Goal: Task Accomplishment & Management: Complete application form

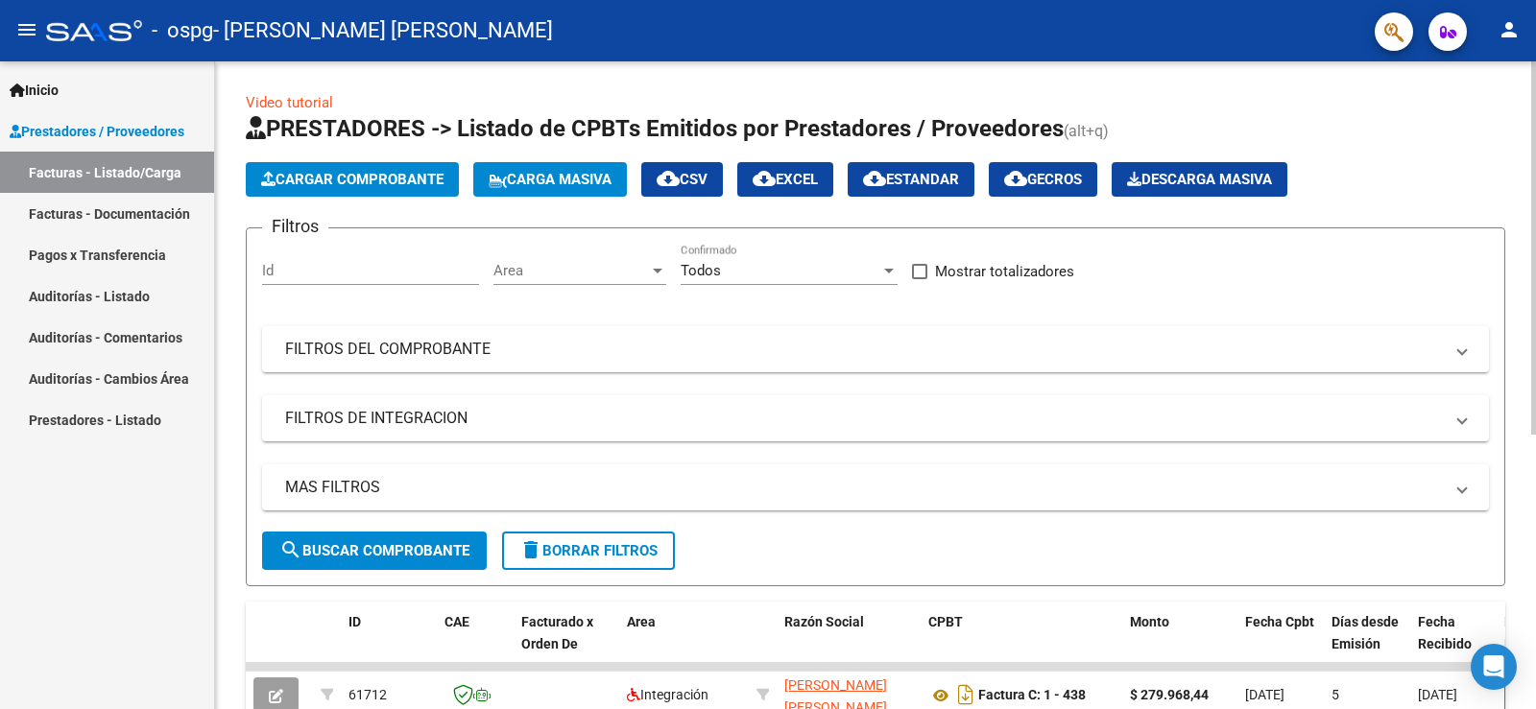
click at [313, 170] on button "Cargar Comprobante" at bounding box center [352, 179] width 213 height 35
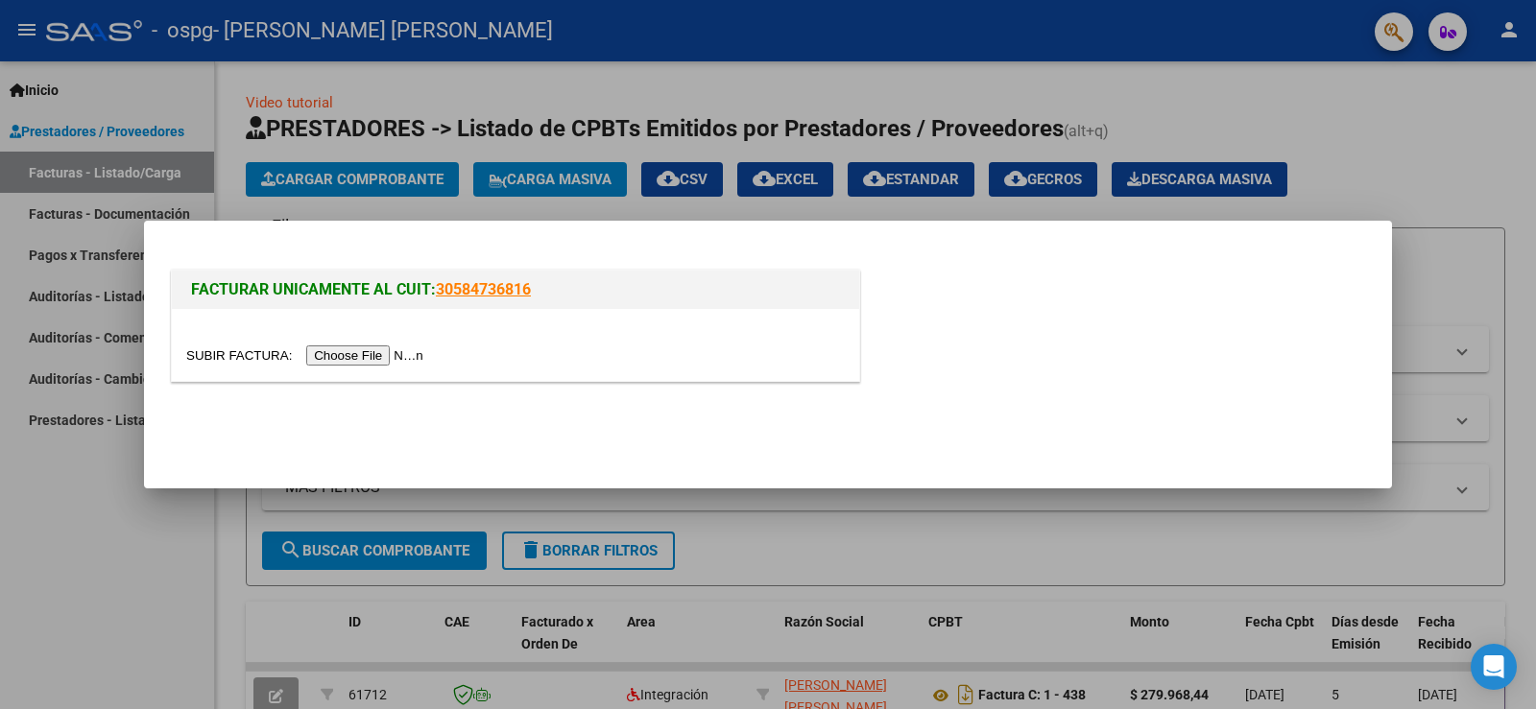
click at [355, 352] on input "file" at bounding box center [307, 356] width 243 height 20
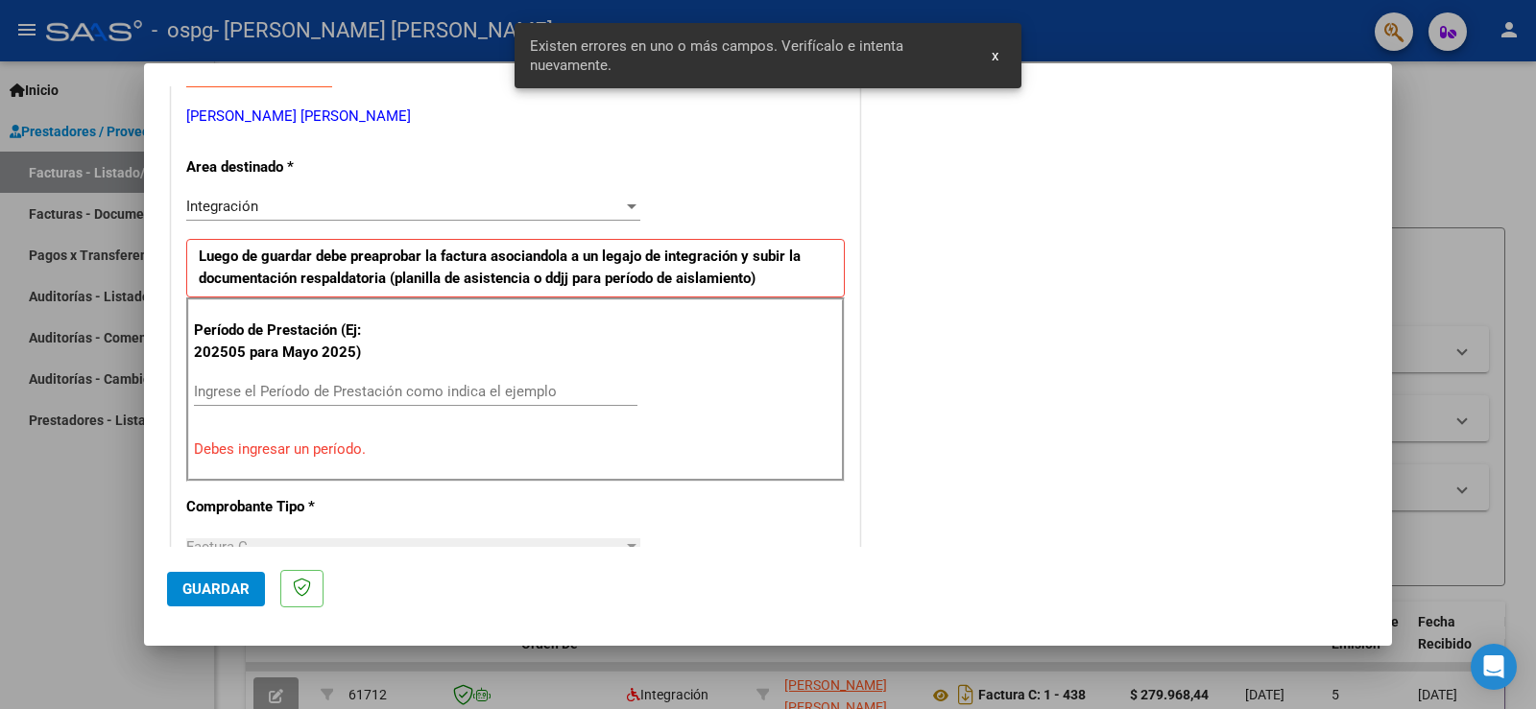
scroll to position [384, 0]
click at [308, 394] on input "Ingrese el Período de Prestación como indica el ejemplo" at bounding box center [415, 390] width 443 height 17
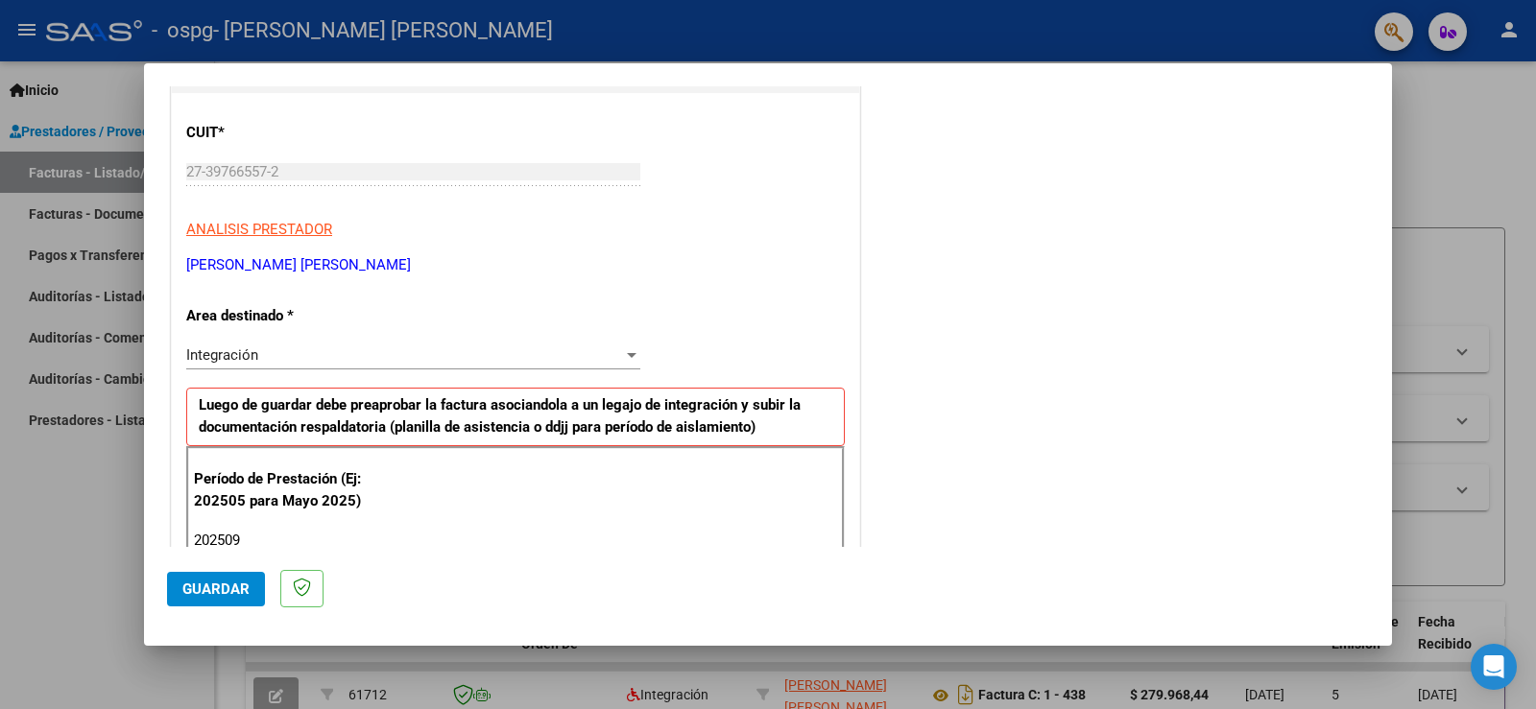
scroll to position [0, 0]
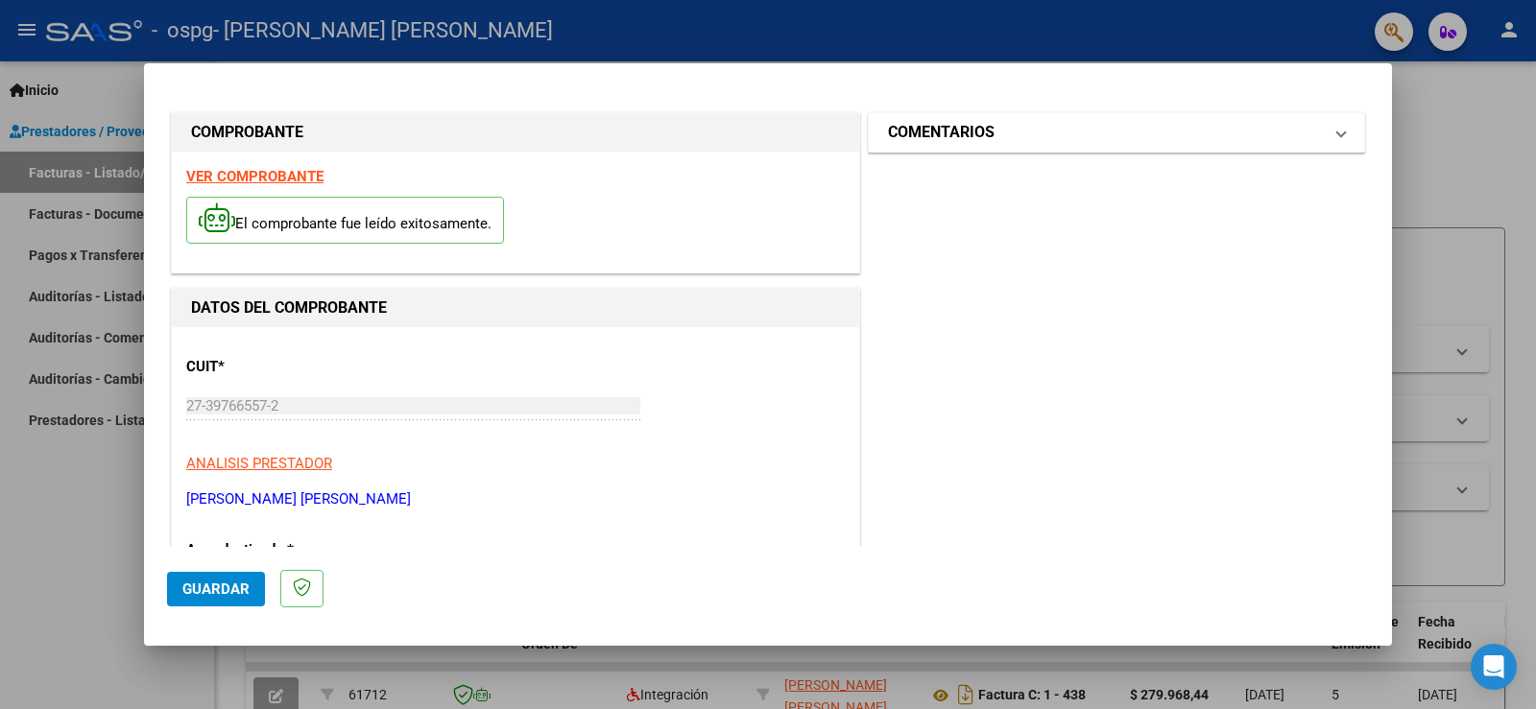
type input "202509"
click at [1316, 135] on span "COMENTARIOS" at bounding box center [1112, 132] width 449 height 23
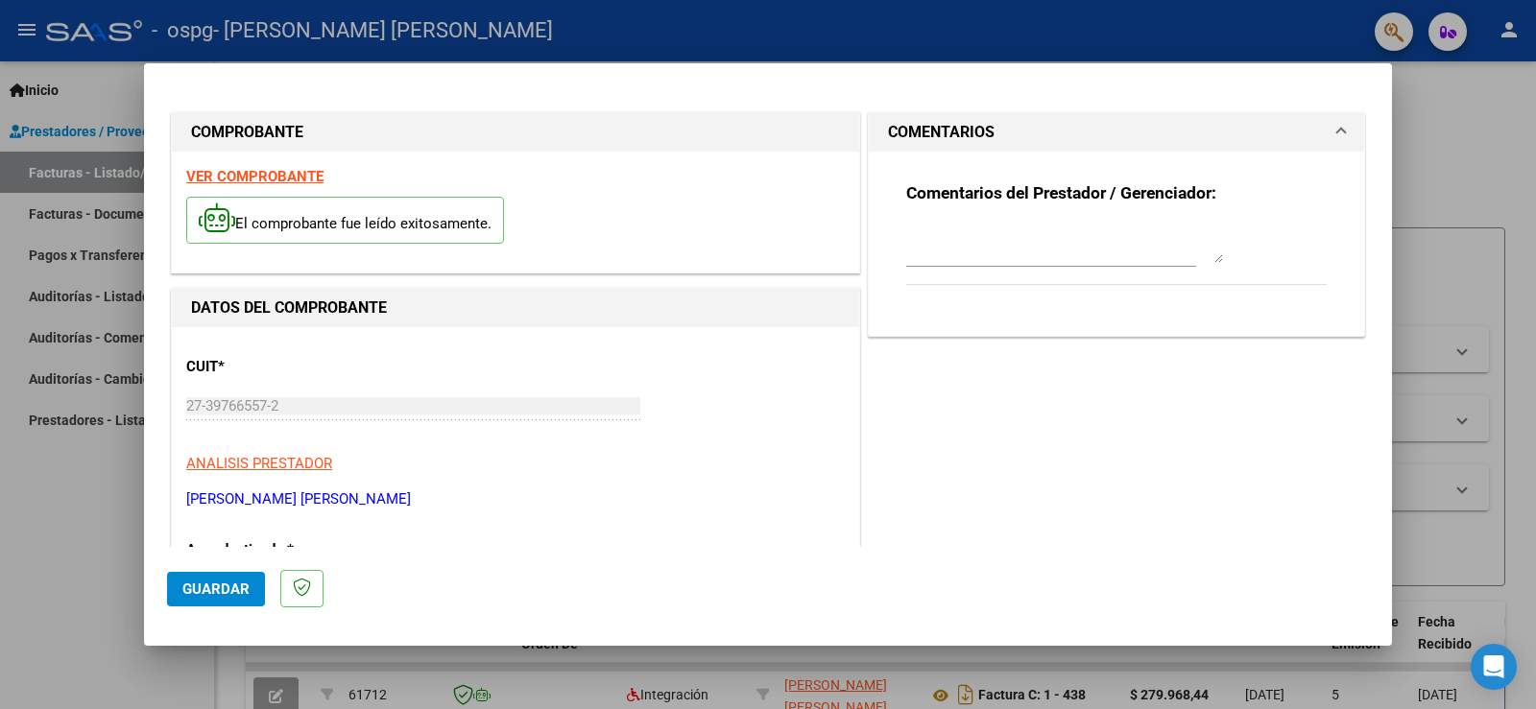
click at [1316, 135] on span "COMENTARIOS" at bounding box center [1112, 132] width 449 height 23
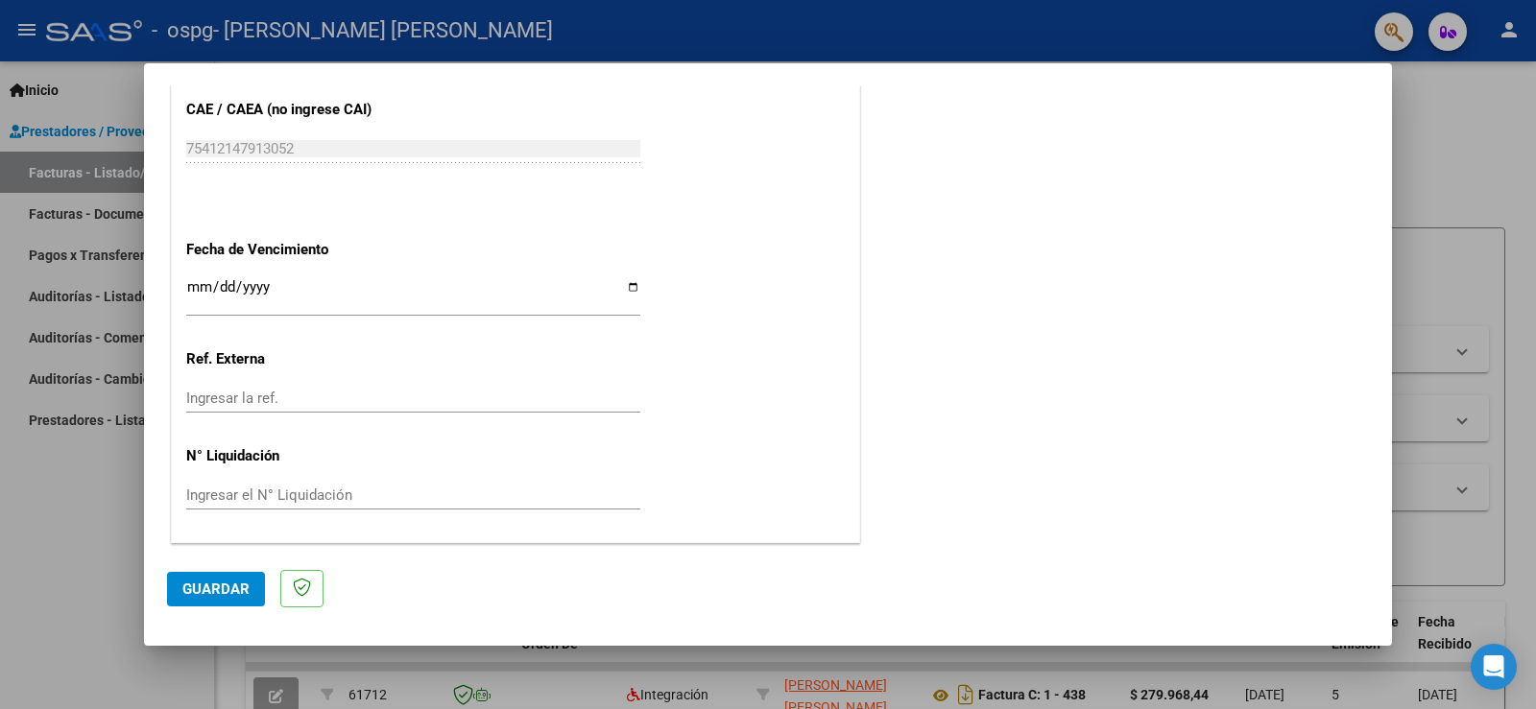
scroll to position [1037, 0]
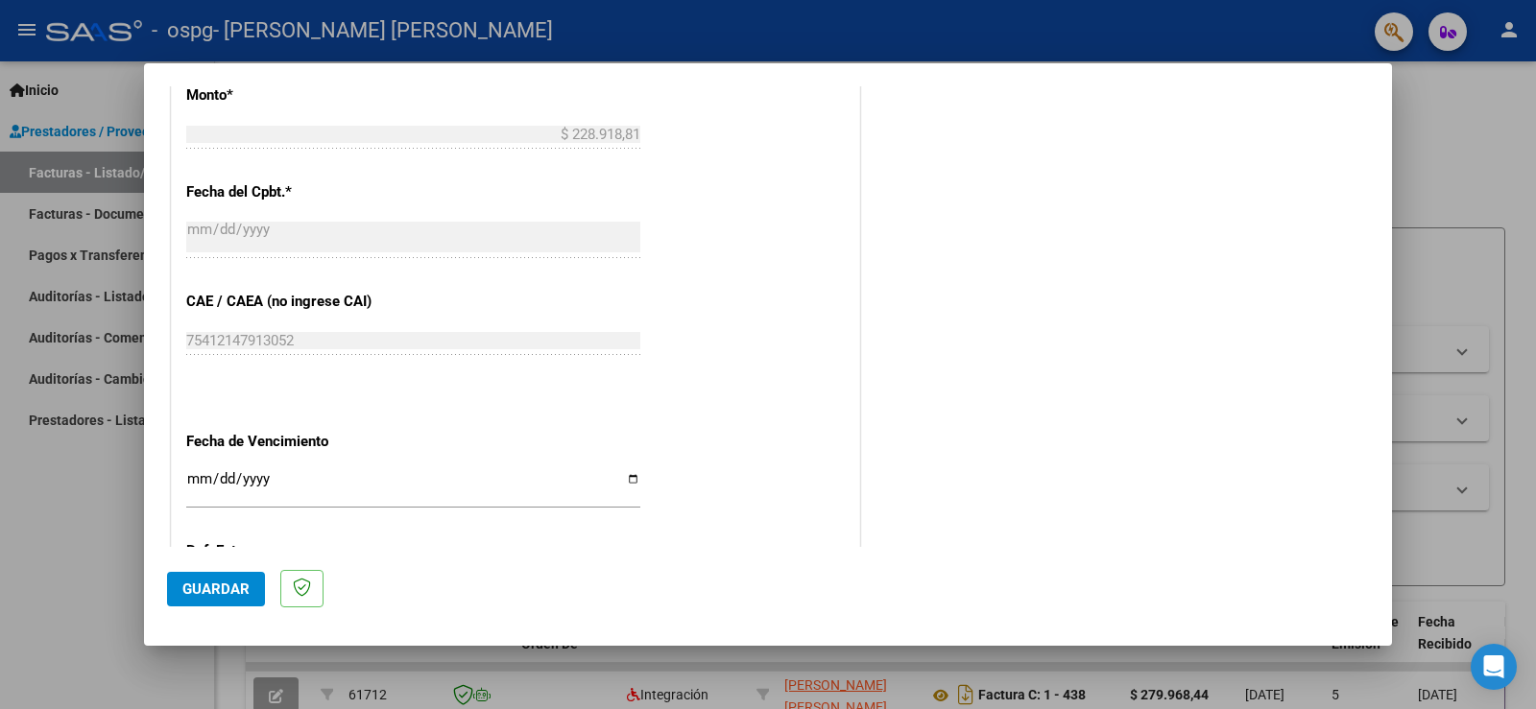
click at [215, 589] on span "Guardar" at bounding box center [215, 589] width 67 height 17
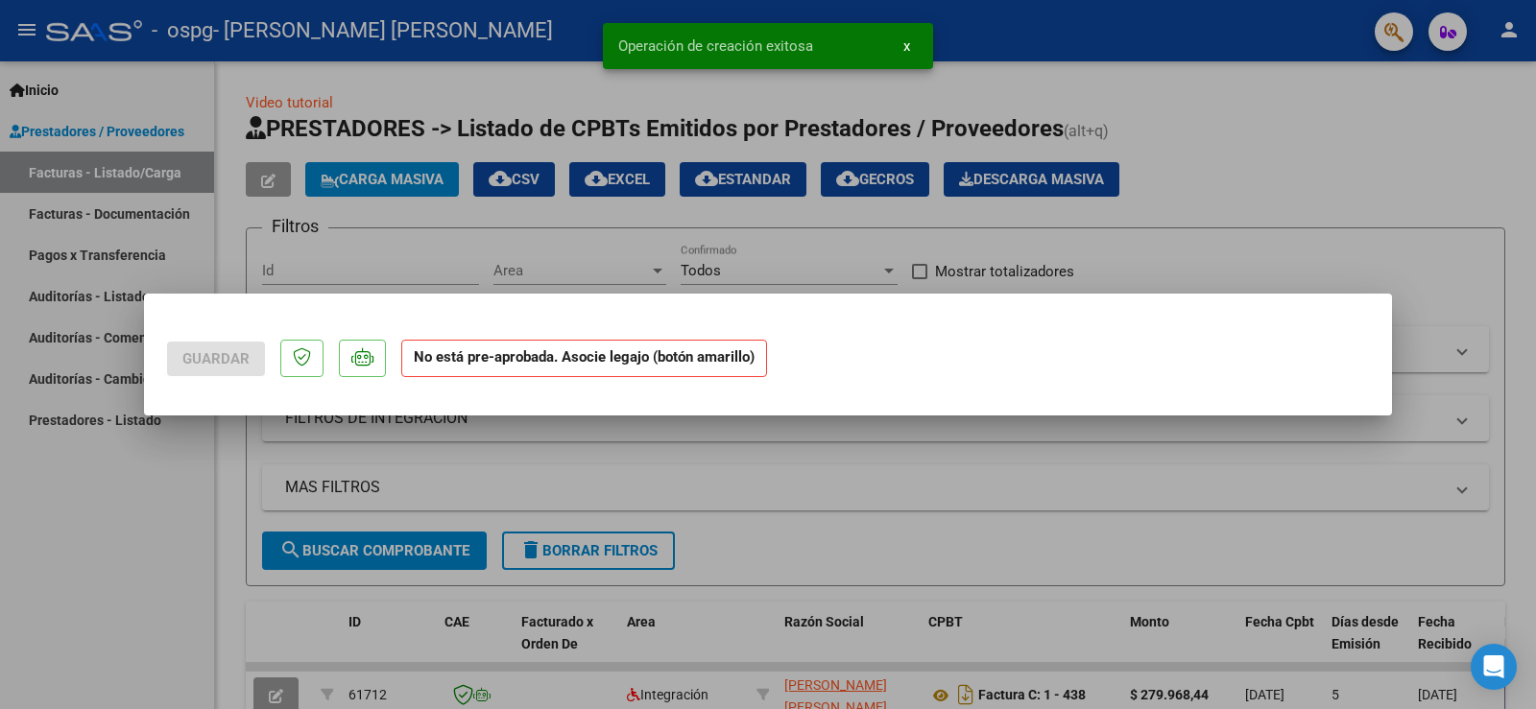
scroll to position [0, 0]
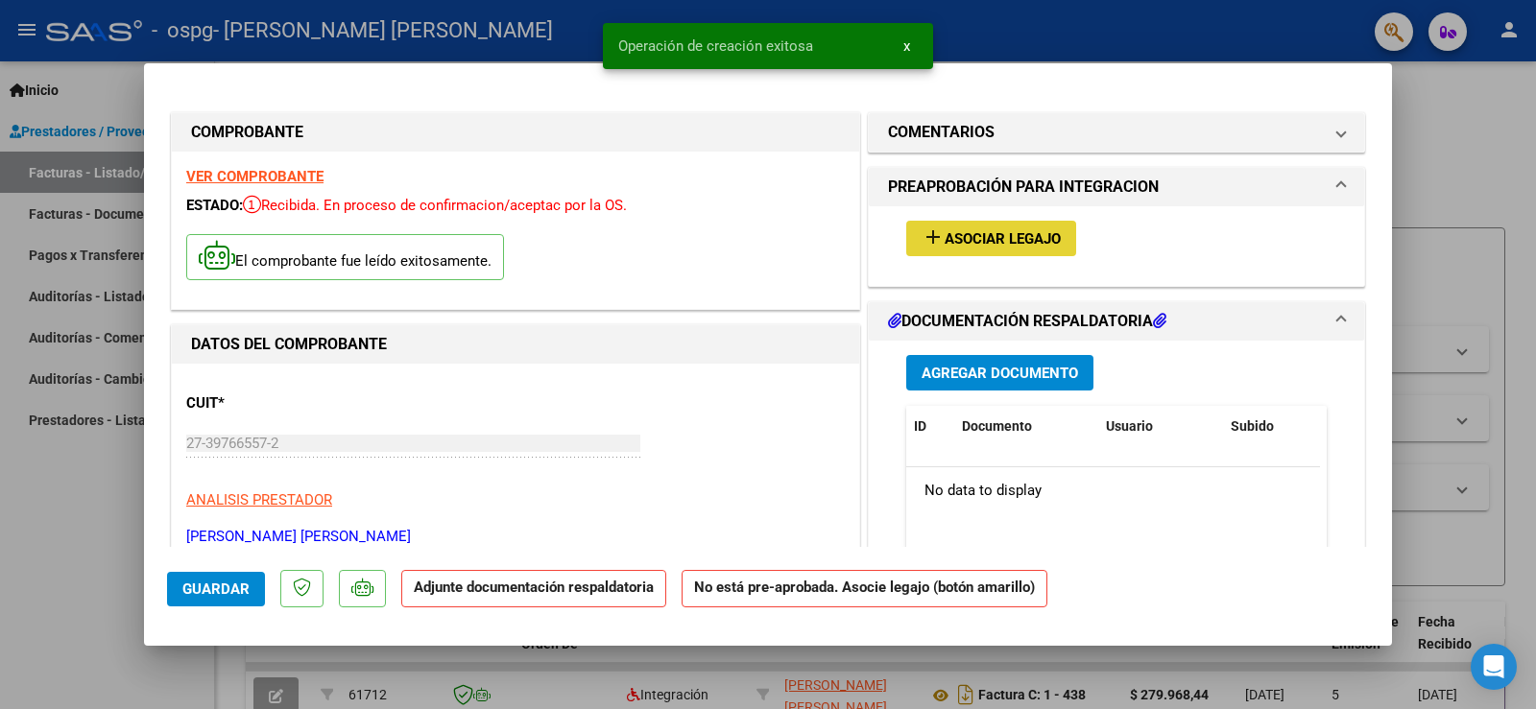
click at [960, 248] on button "add Asociar Legajo" at bounding box center [991, 239] width 170 height 36
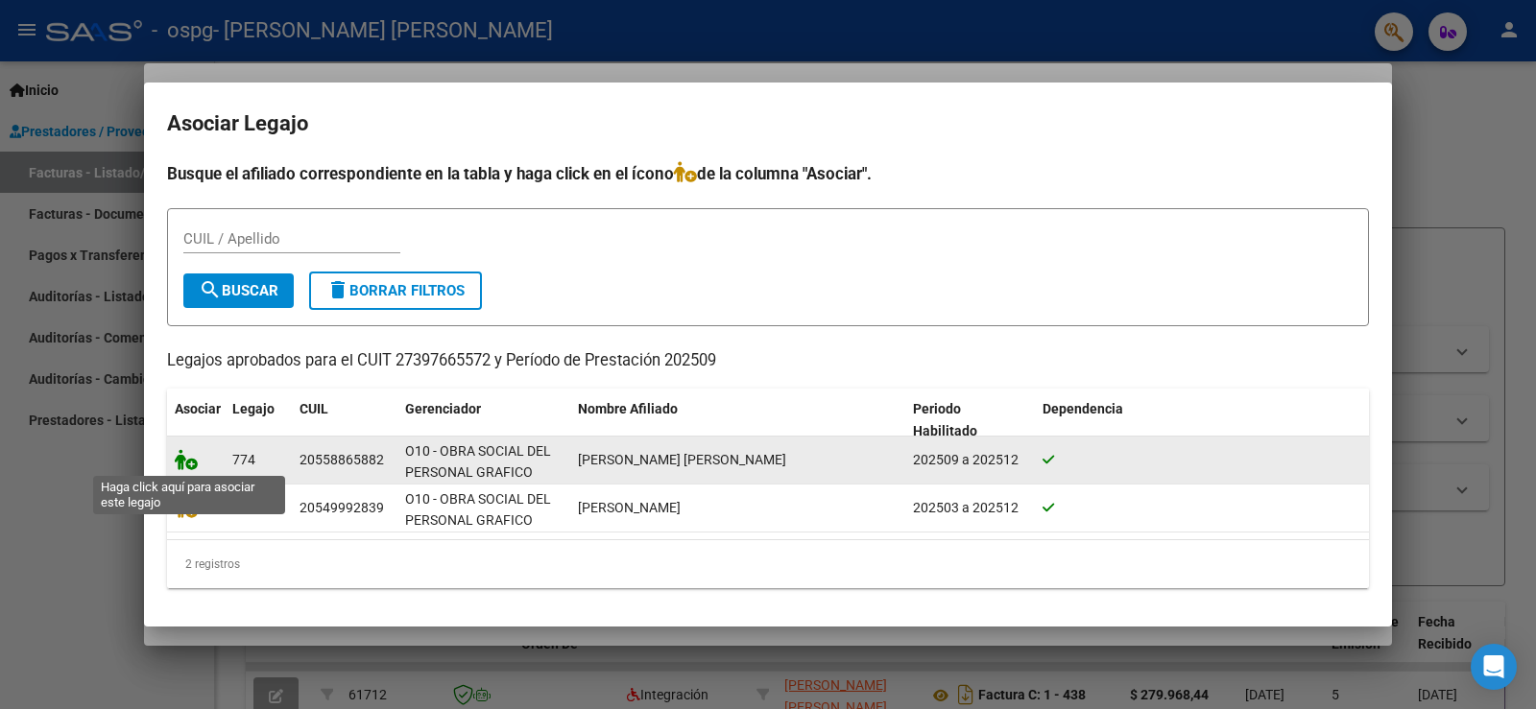
click at [178, 458] on icon at bounding box center [186, 459] width 23 height 21
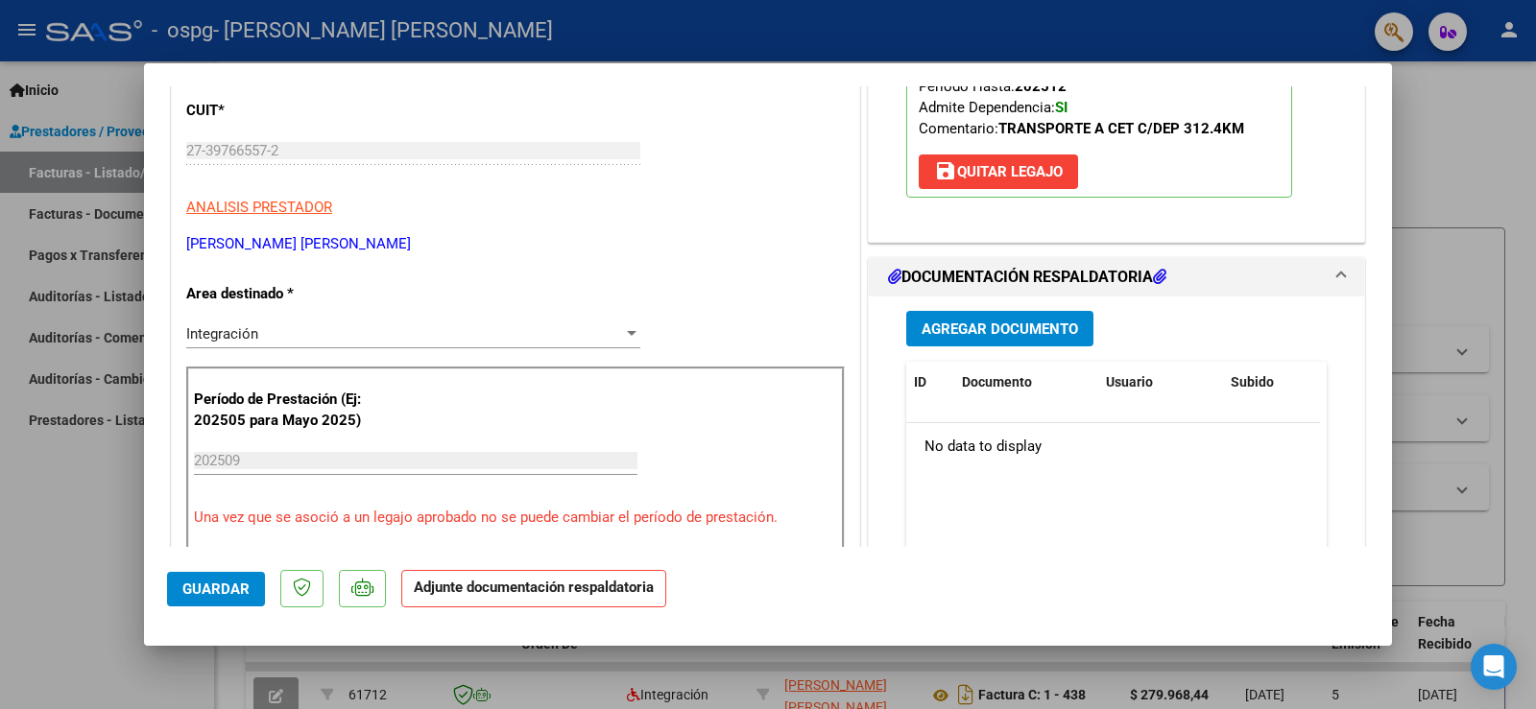
scroll to position [288, 0]
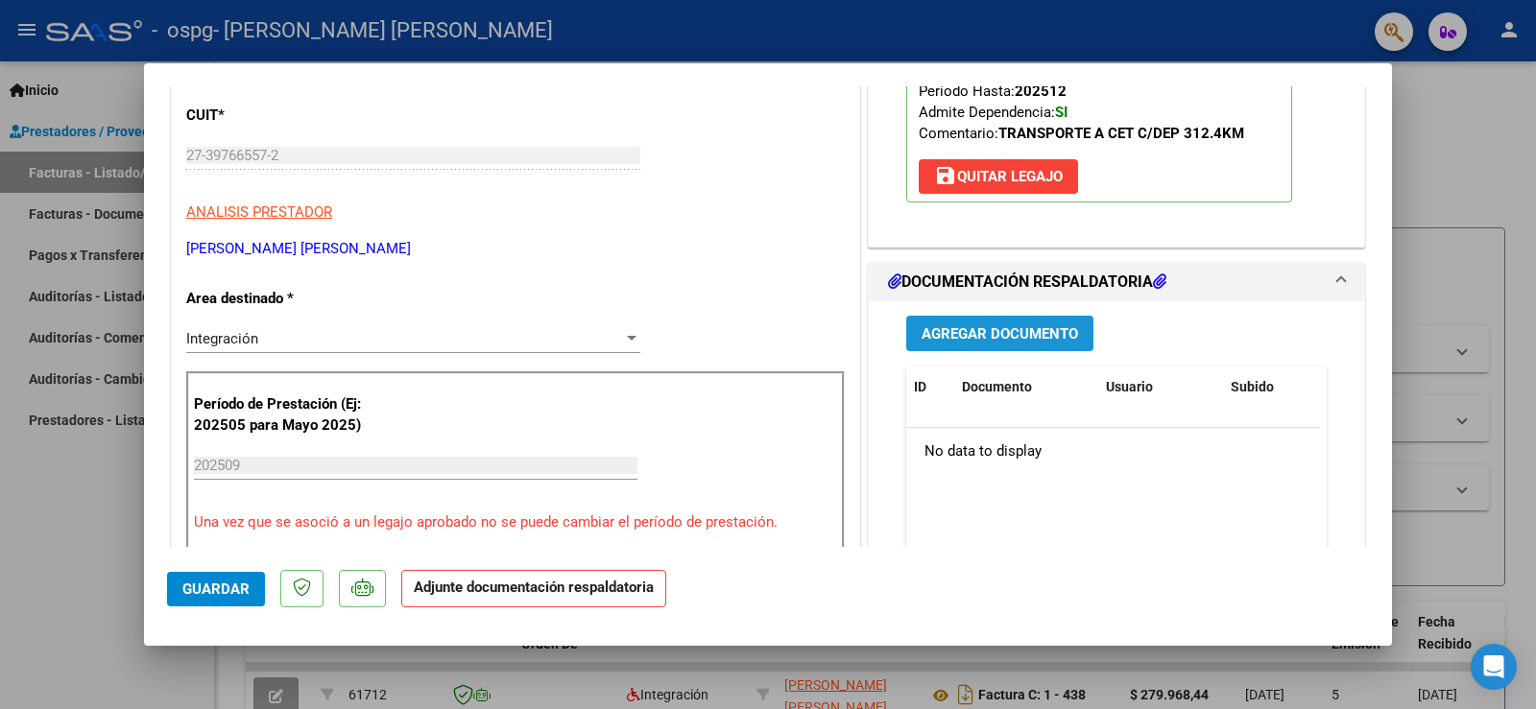
click at [984, 317] on button "Agregar Documento" at bounding box center [999, 334] width 187 height 36
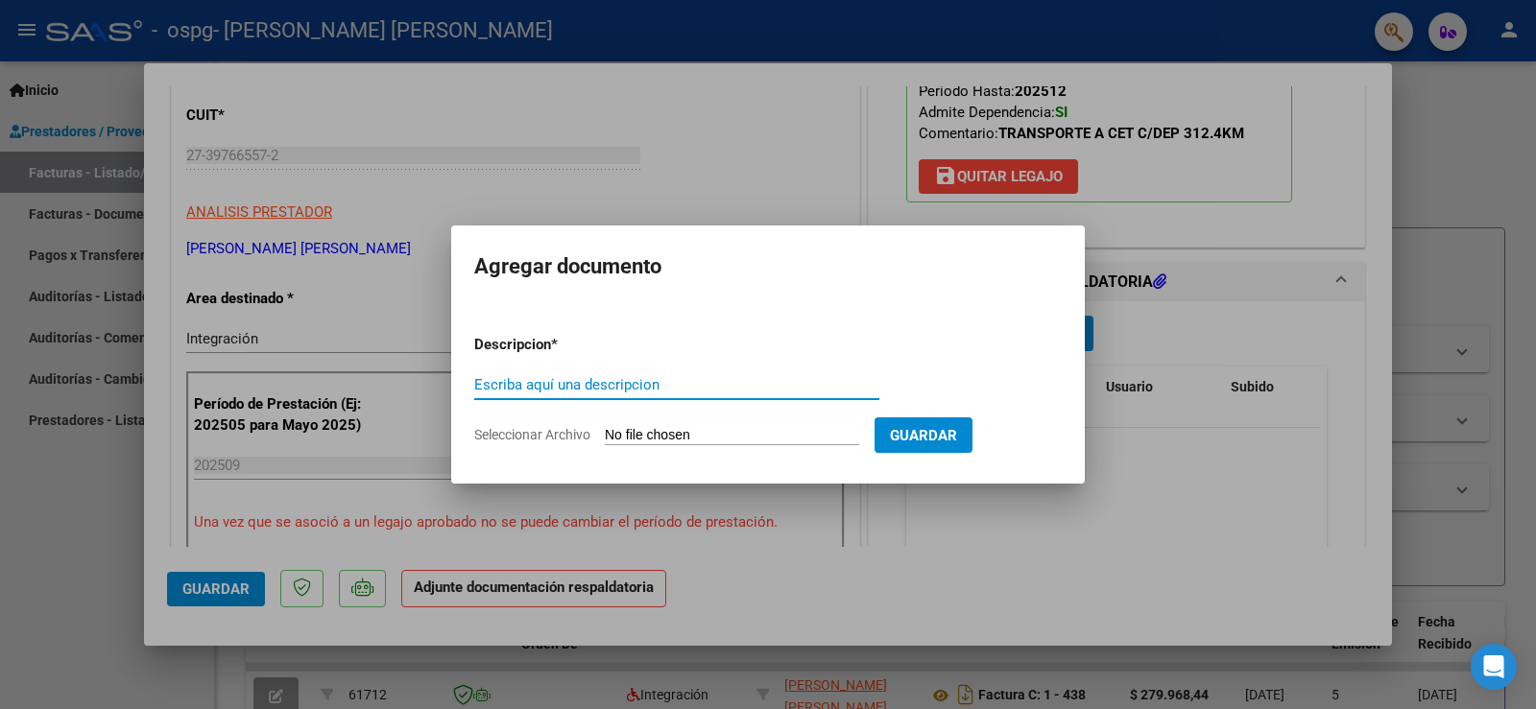
click at [553, 384] on input "Escriba aquí una descripcion" at bounding box center [676, 384] width 405 height 17
type input "Planilla Asistencia"
click at [672, 433] on input "Seleccionar Archivo" at bounding box center [732, 436] width 254 height 18
type input "C:\fakepath\CamScanner [DATE] 19.28.pdf"
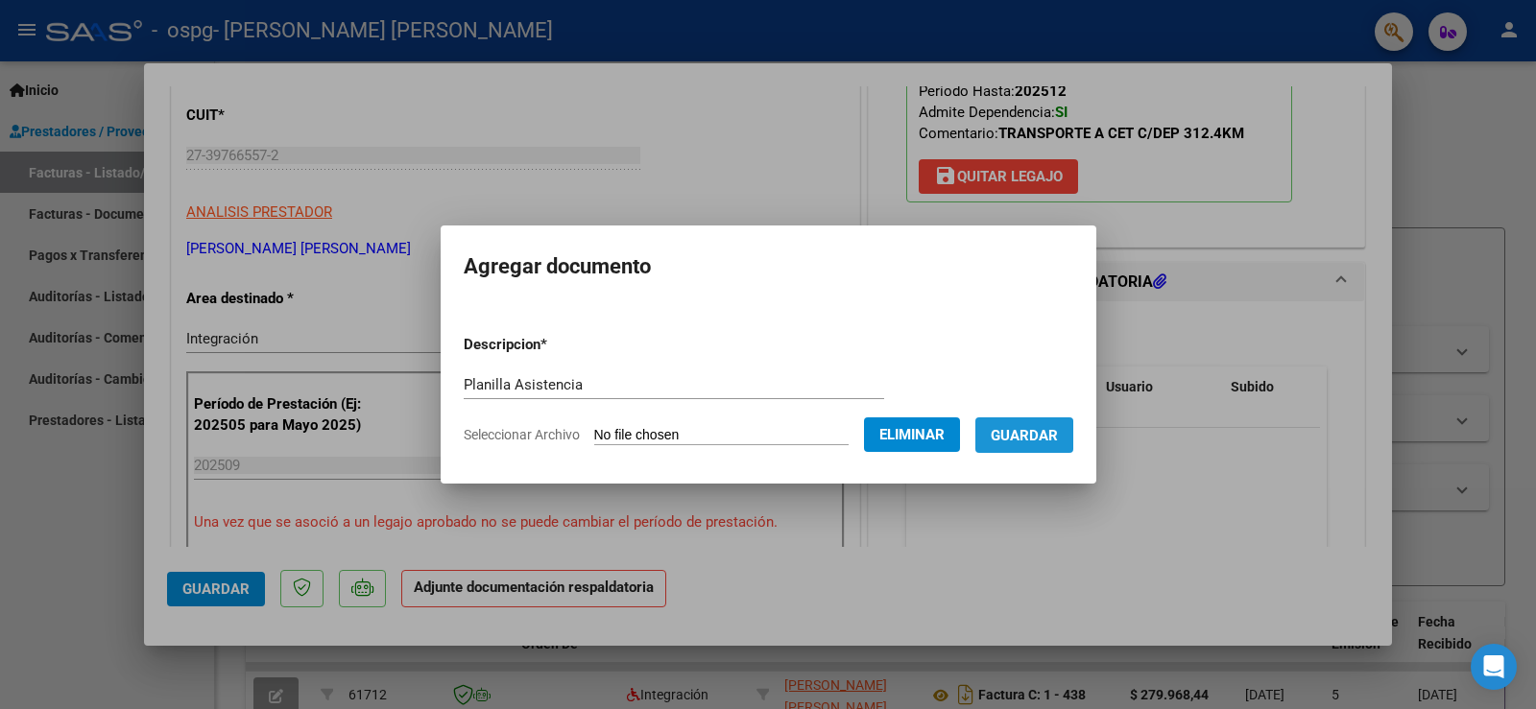
click at [1020, 438] on span "Guardar" at bounding box center [1024, 435] width 67 height 17
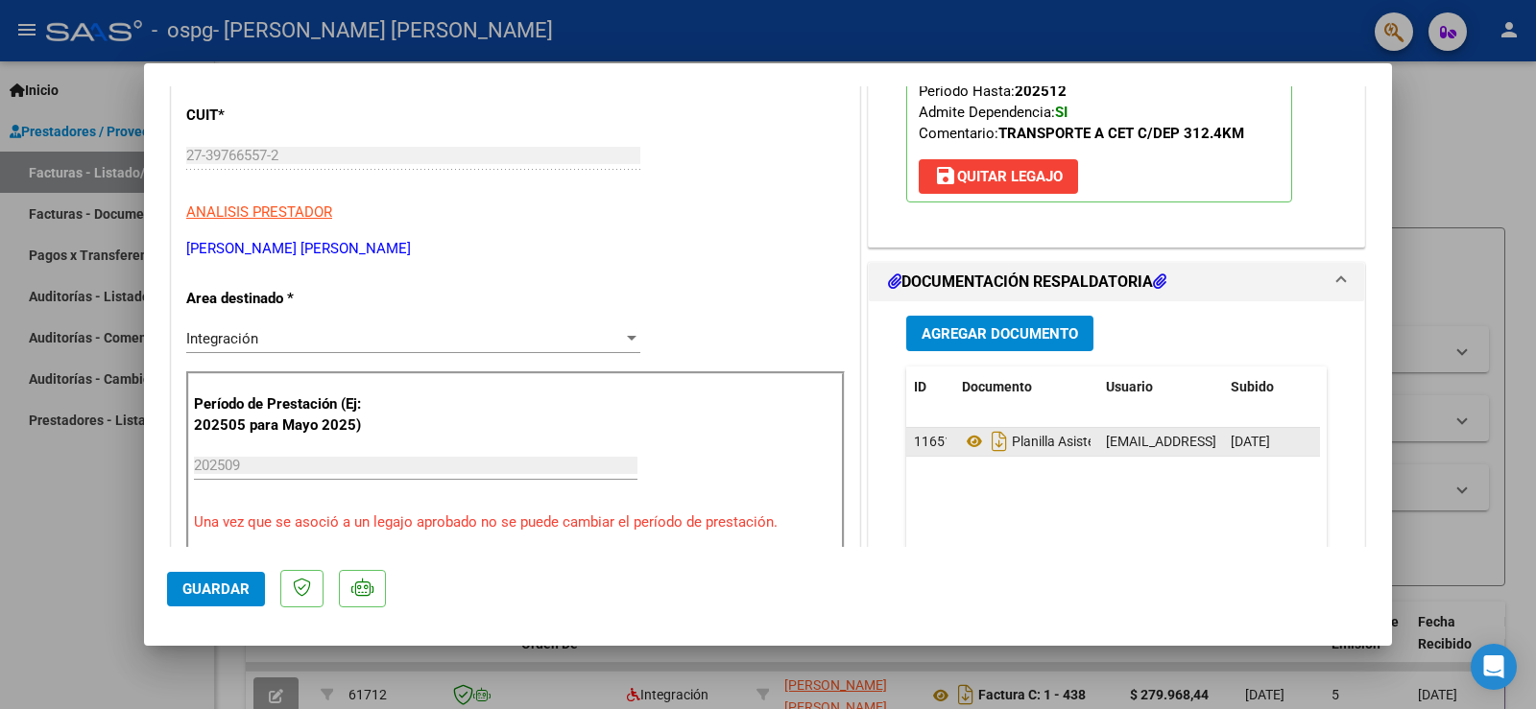
click at [1236, 447] on span "[DATE]" at bounding box center [1250, 441] width 39 height 15
click at [929, 442] on span "11651" at bounding box center [933, 441] width 38 height 15
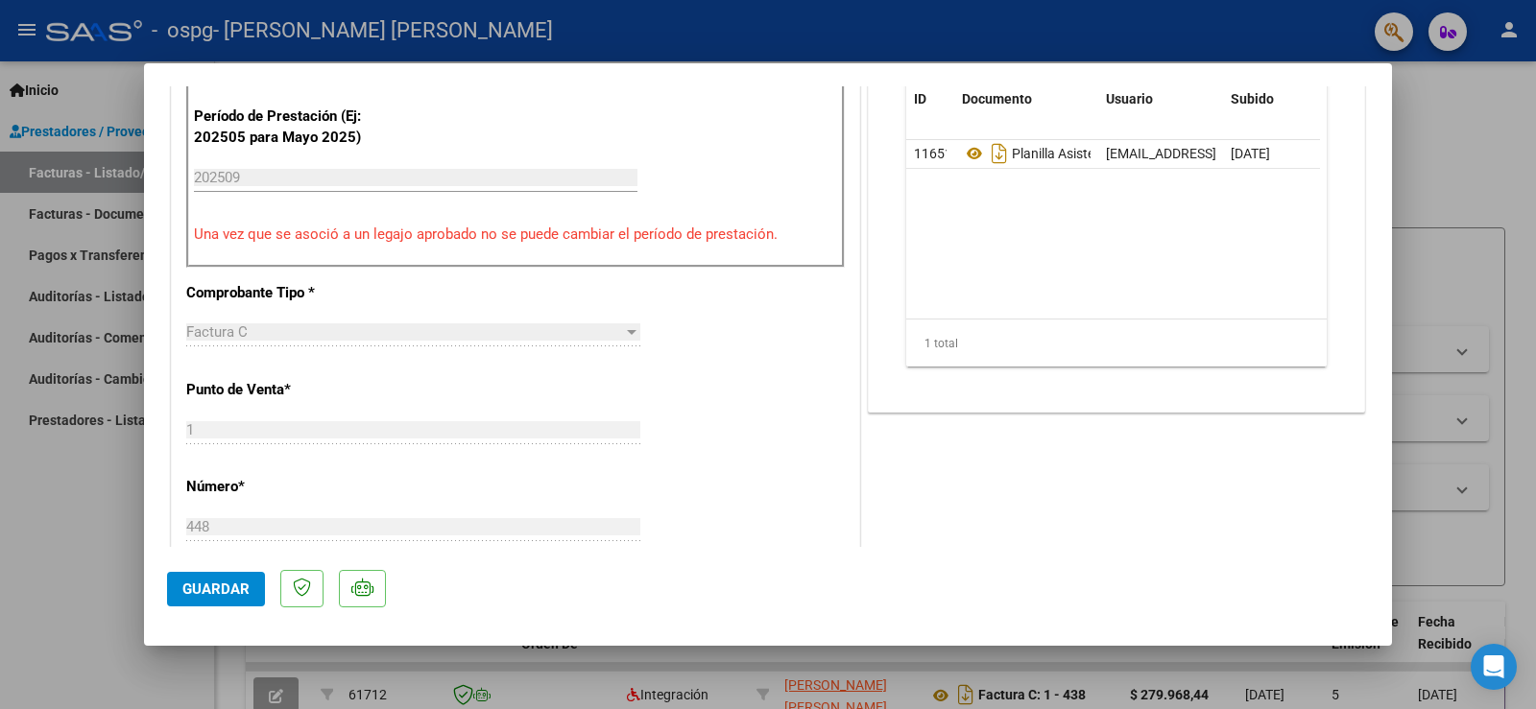
scroll to position [480, 0]
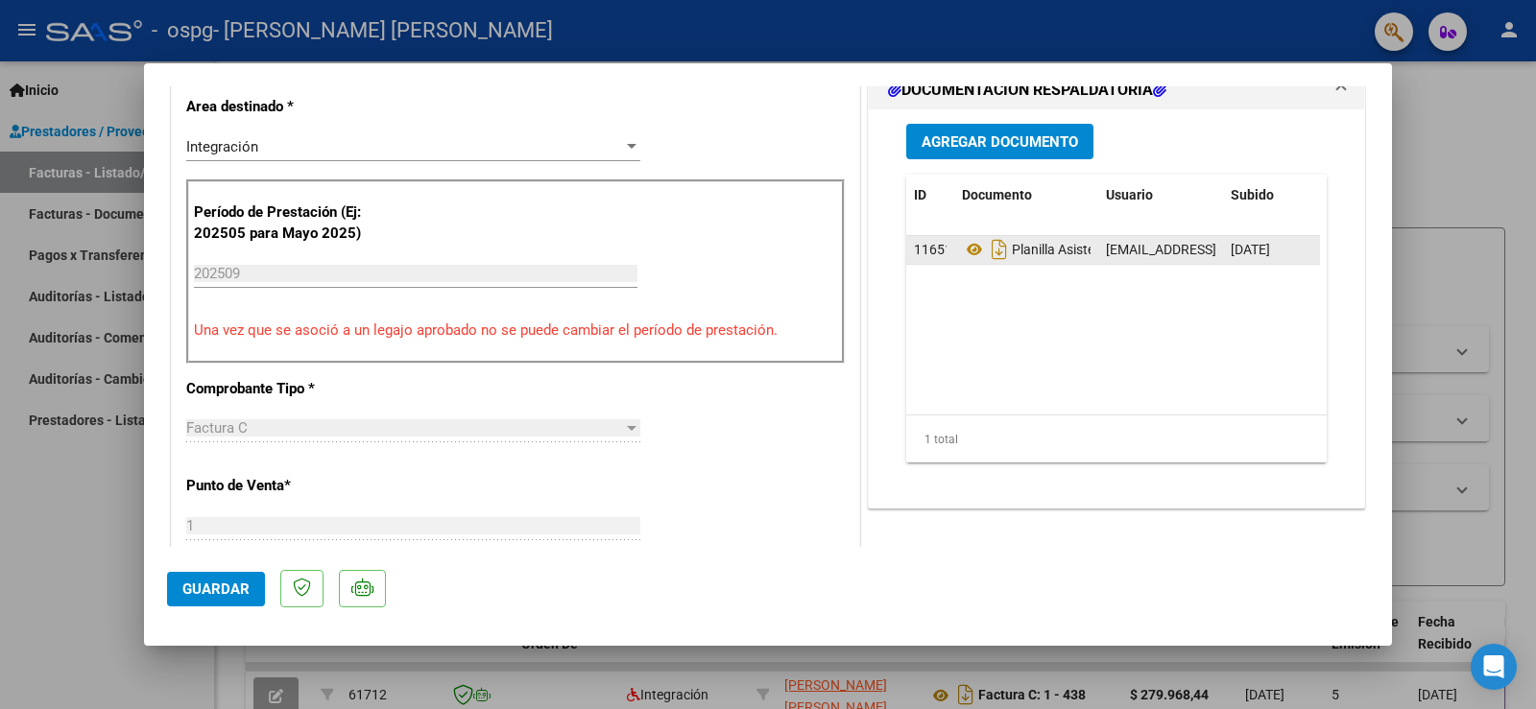
click at [1267, 245] on span "[DATE]" at bounding box center [1250, 249] width 39 height 15
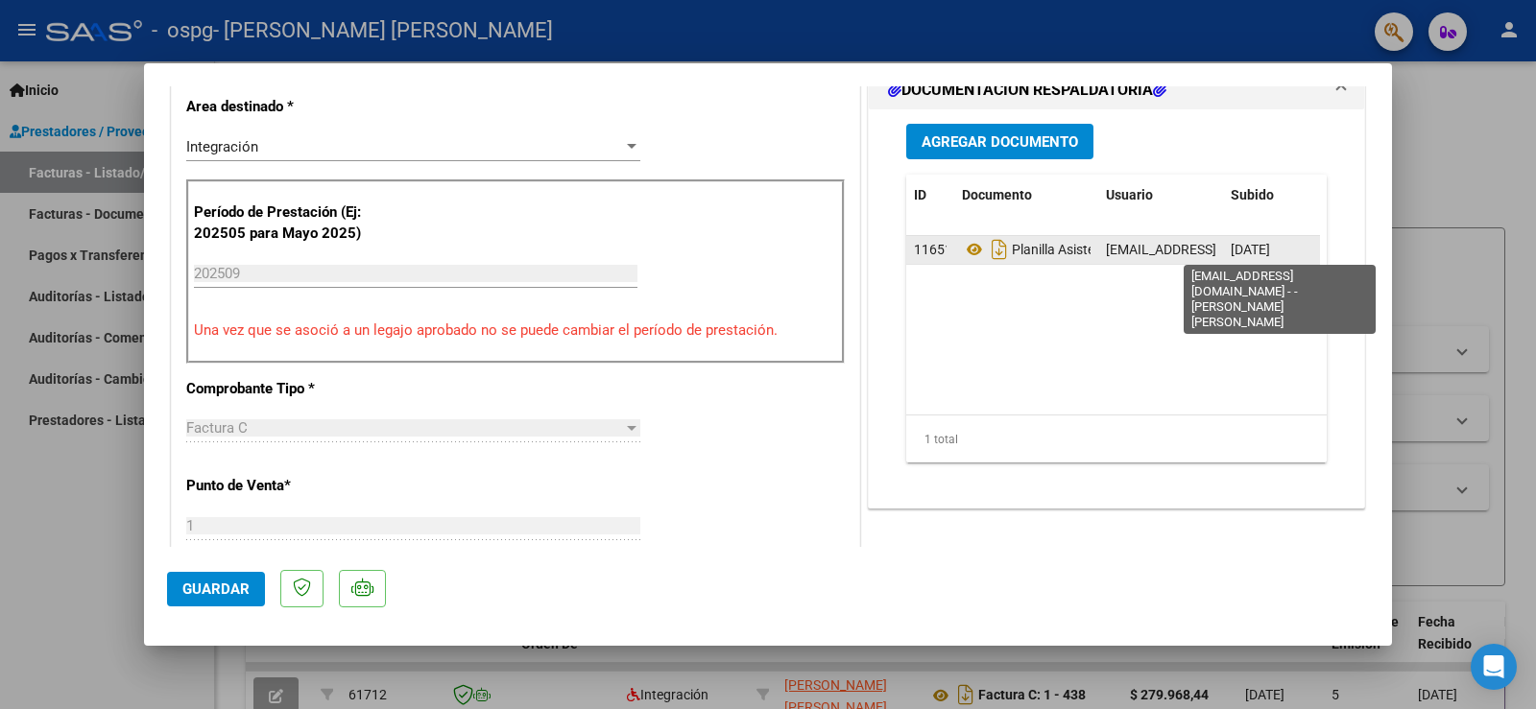
click at [1160, 256] on span "[EMAIL_ADDRESS][DOMAIN_NAME] - - [PERSON_NAME] [PERSON_NAME]" at bounding box center [1325, 249] width 438 height 15
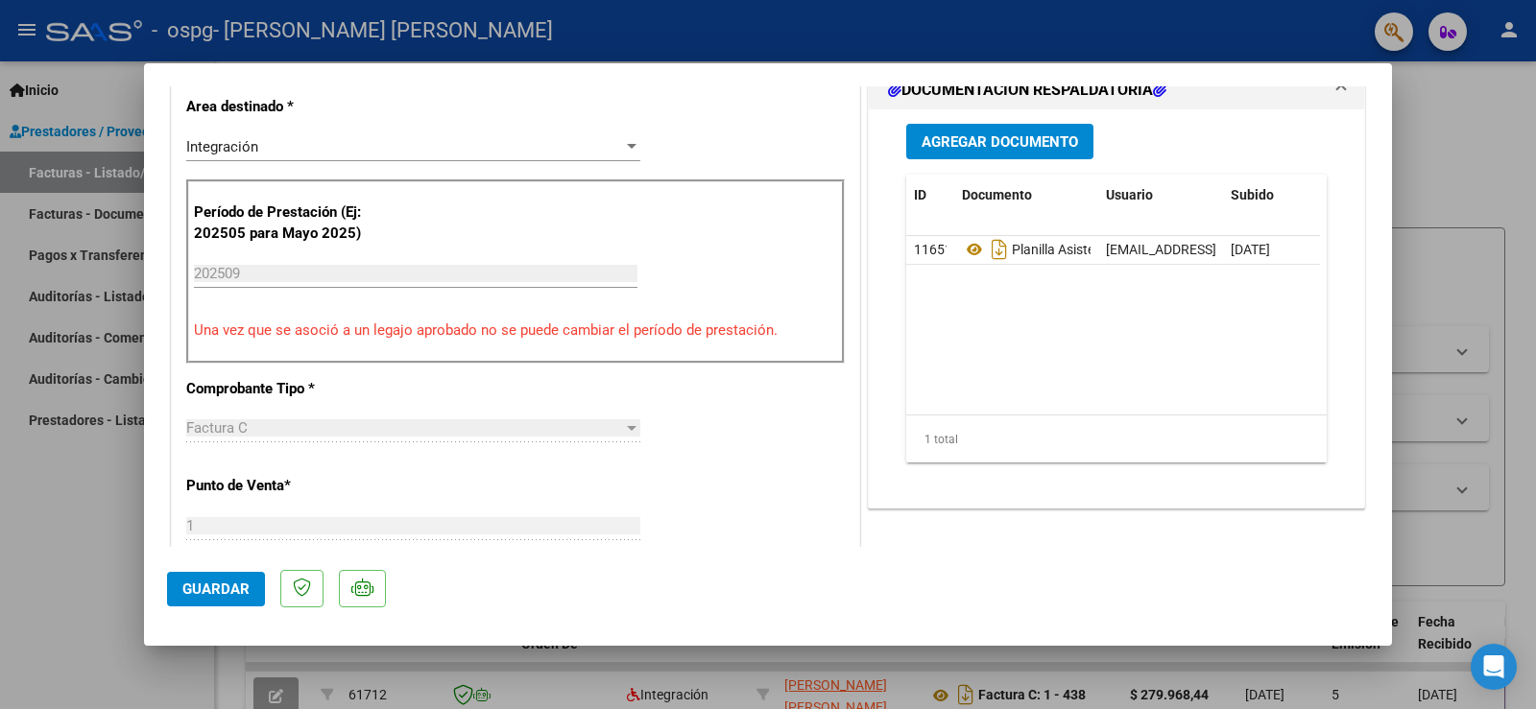
scroll to position [0, 95]
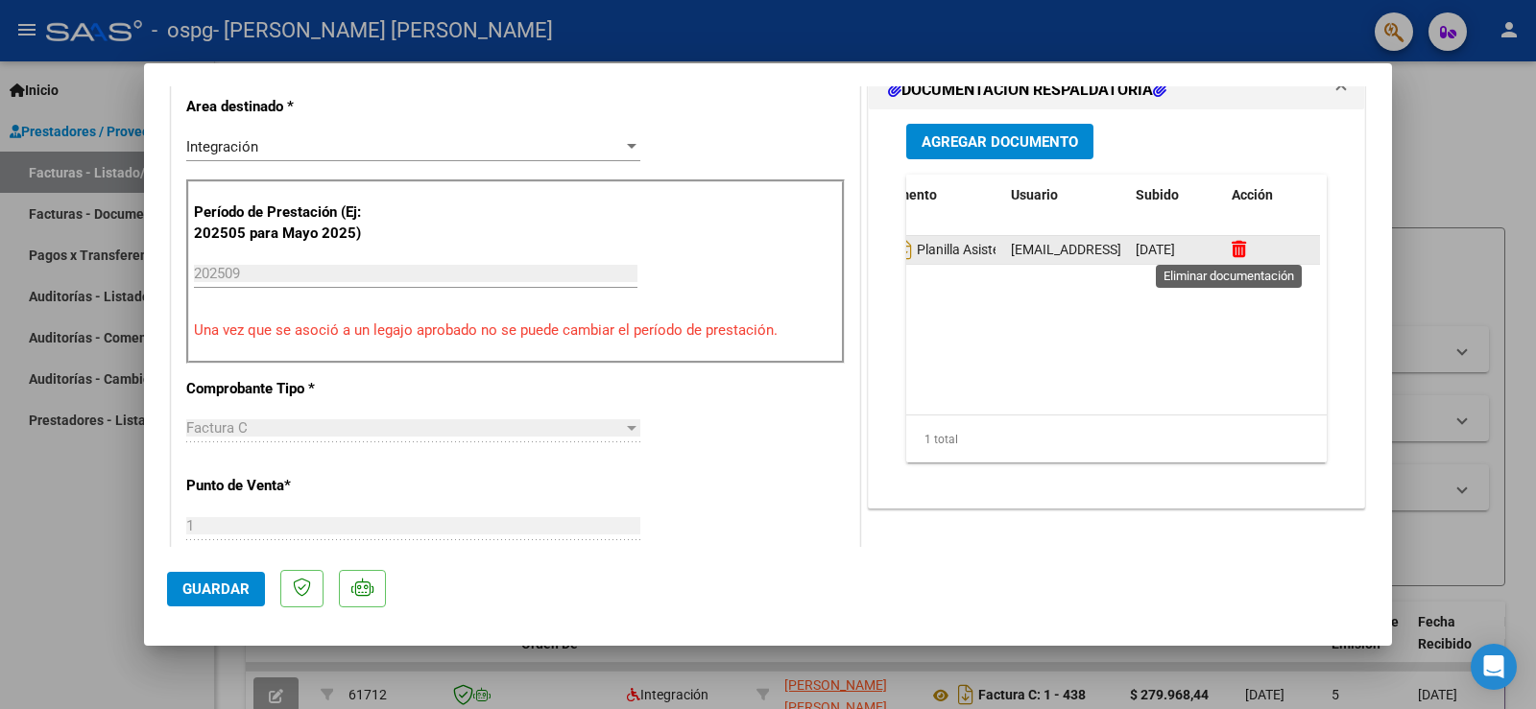
click at [1232, 246] on icon at bounding box center [1239, 249] width 14 height 18
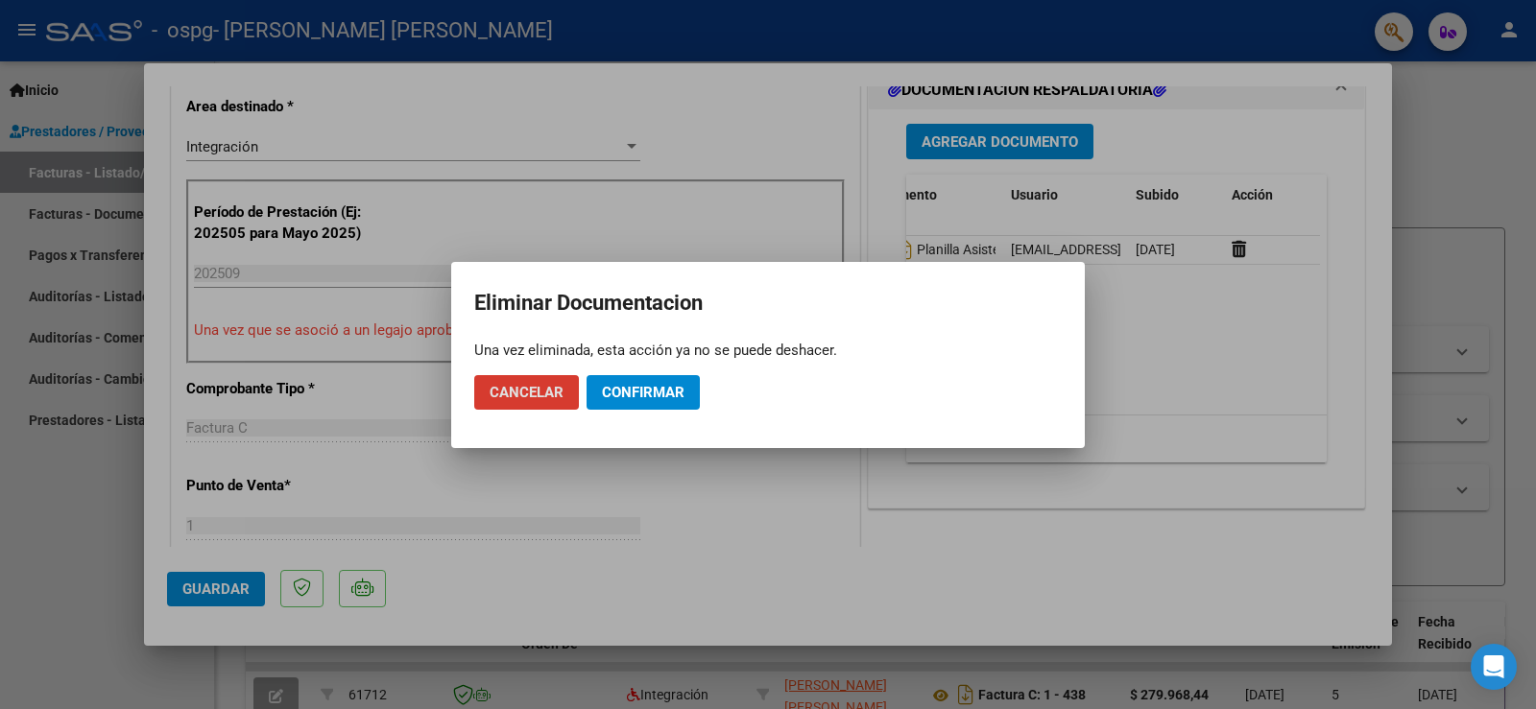
click at [609, 381] on button "Confirmar" at bounding box center [643, 392] width 113 height 35
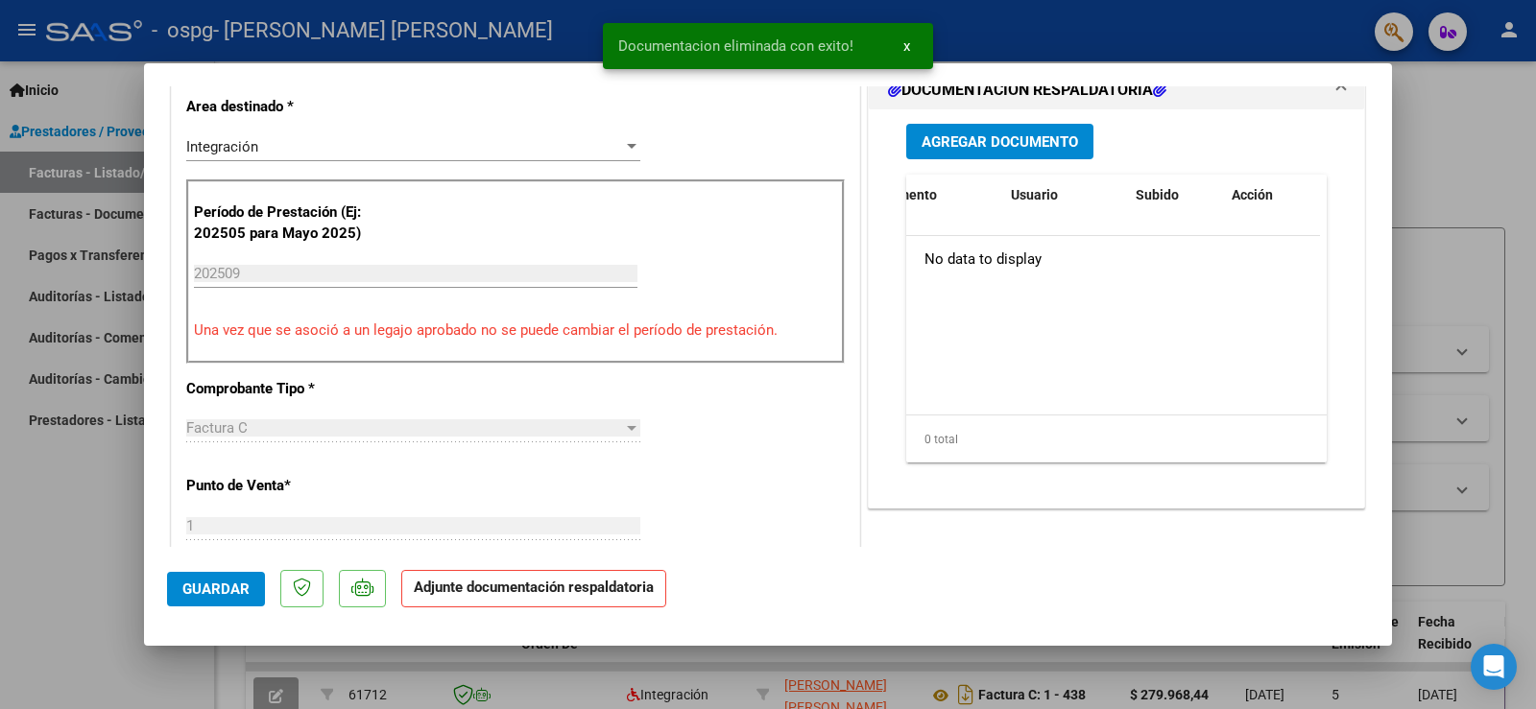
scroll to position [0, 0]
click at [1042, 149] on span "Agregar Documento" at bounding box center [1000, 141] width 156 height 17
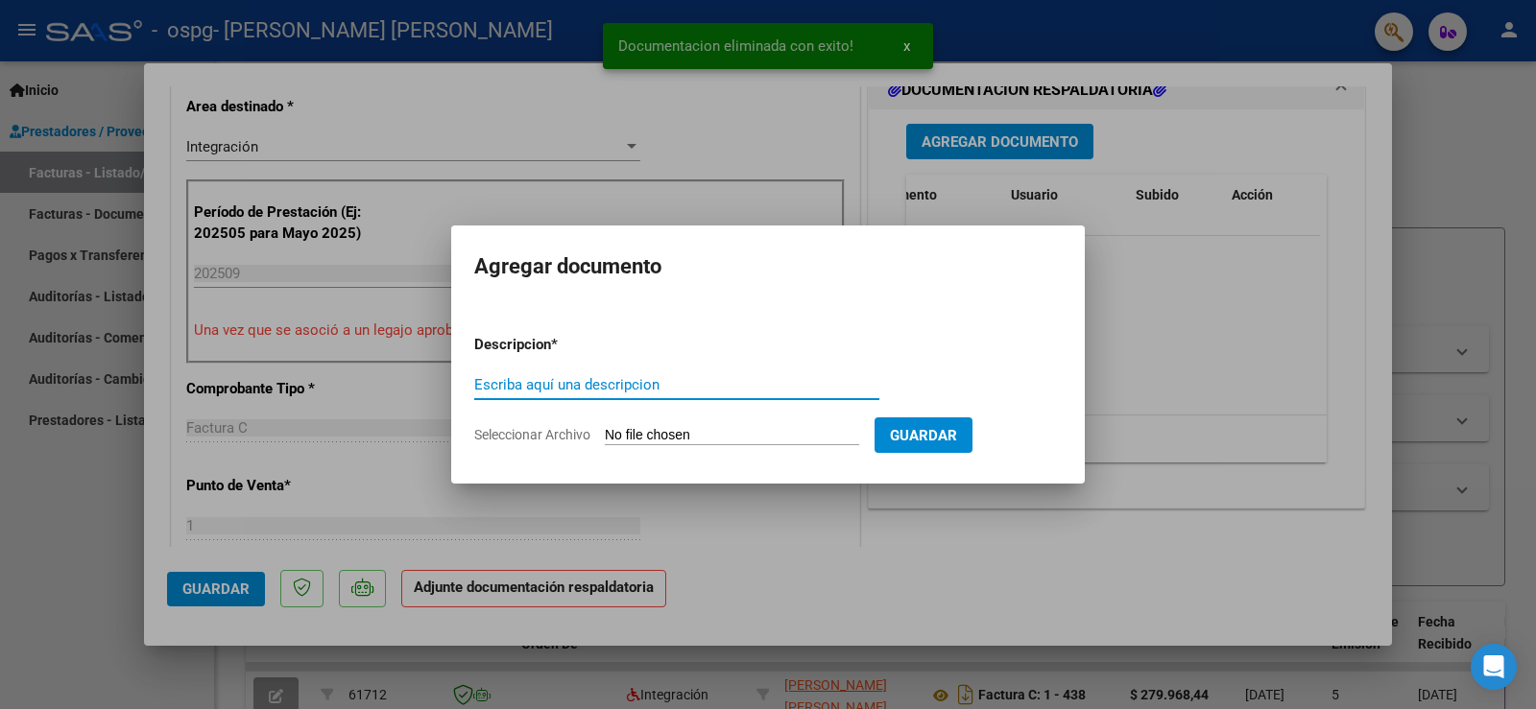
click at [695, 395] on div "Escriba aquí una descripcion" at bounding box center [676, 385] width 405 height 29
click at [681, 384] on input "Escriba aquí una descripcion" at bounding box center [676, 384] width 405 height 17
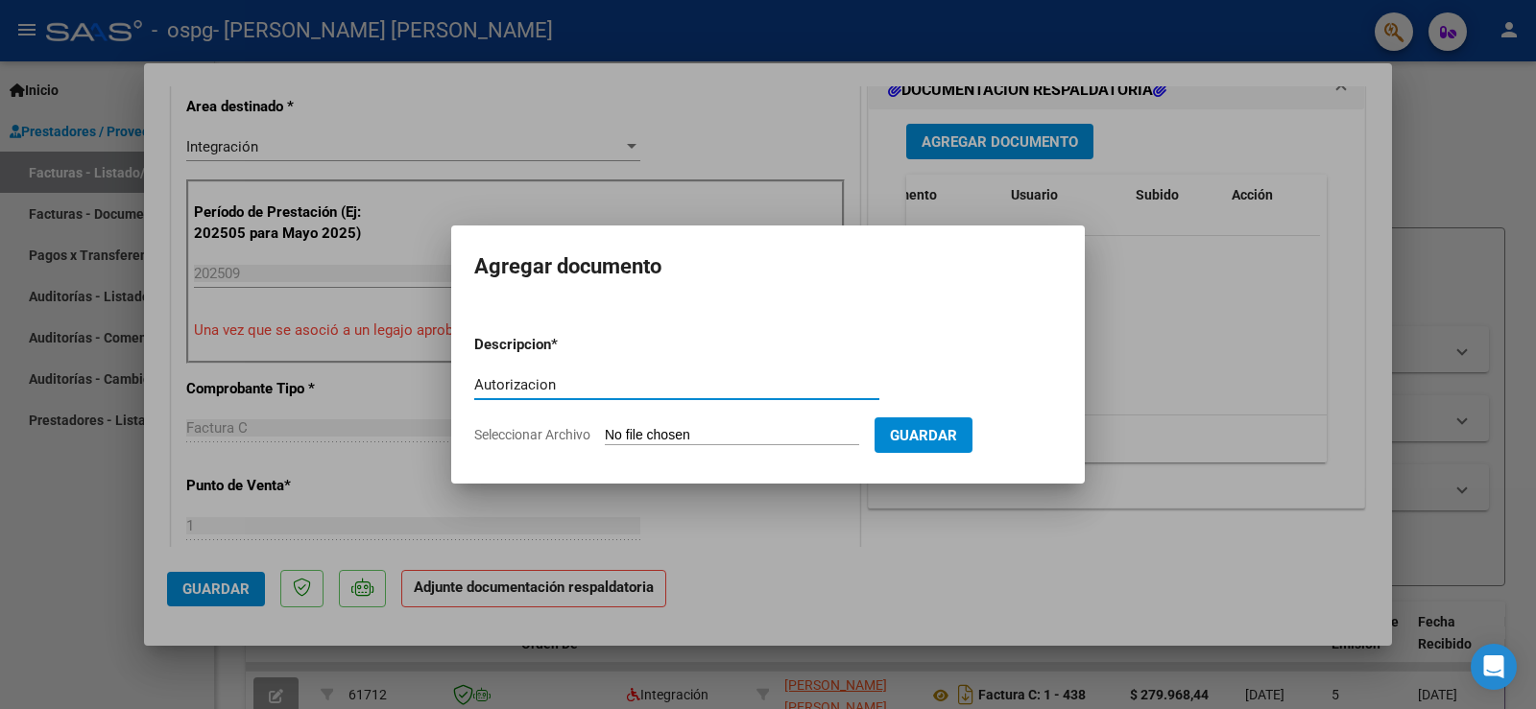
type input "Autorizacion"
click at [712, 441] on input "Seleccionar Archivo" at bounding box center [732, 436] width 254 height 18
type input "C:\fakepath\AUTORIZACIONES 2025.odt1.odt1.odt1.odt"
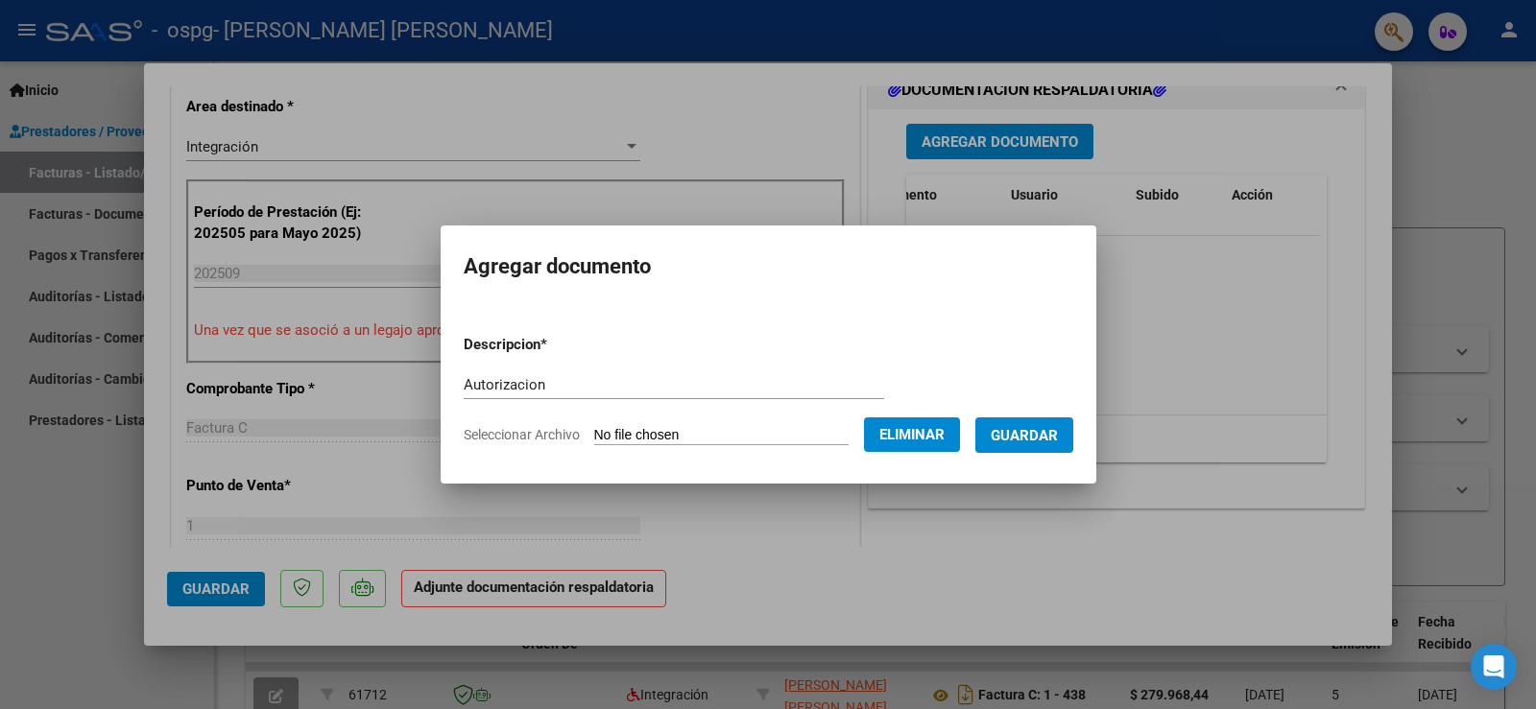
click at [1026, 423] on button "Guardar" at bounding box center [1024, 436] width 98 height 36
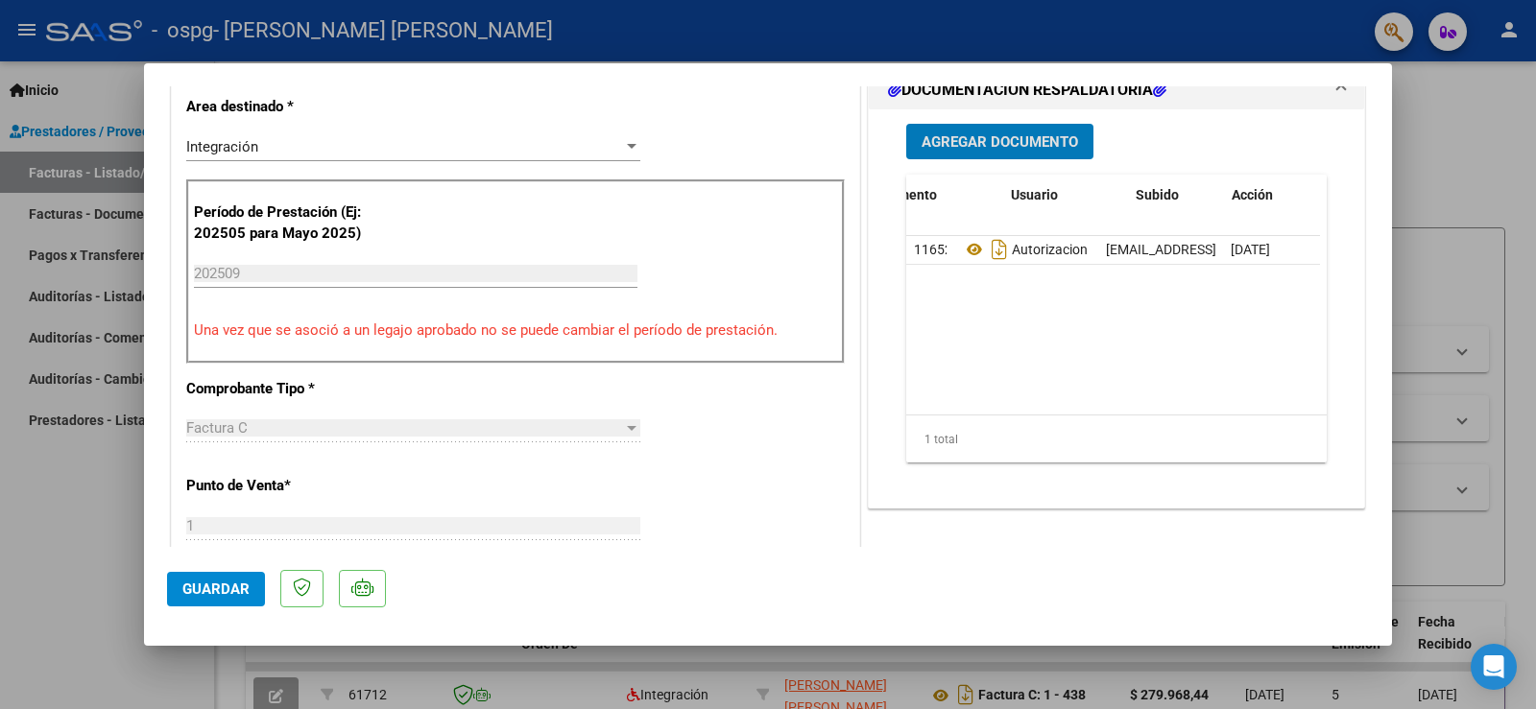
click at [1013, 117] on div "Agregar Documento ID Documento Usuario Subido Acción 11652 Autorizacion [EMAIL_…" at bounding box center [1116, 300] width 449 height 383
click at [1010, 147] on span "Agregar Documento" at bounding box center [1000, 141] width 156 height 17
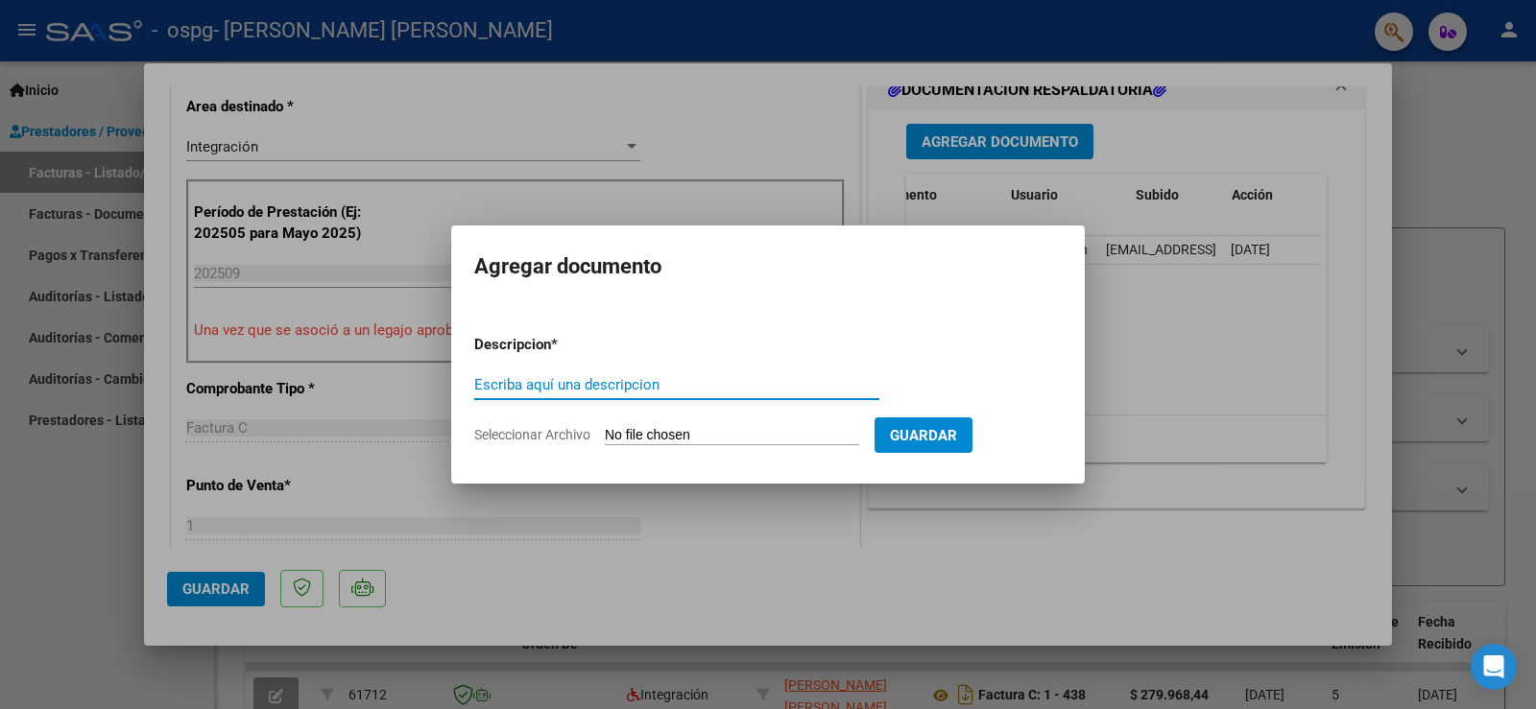
click at [620, 376] on input "Escriba aquí una descripcion" at bounding box center [676, 384] width 405 height 17
type input "Planilla Asistencia"
click at [679, 440] on input "Seleccionar Archivo" at bounding box center [732, 436] width 254 height 18
type input "C:\fakepath\CamScanner [DATE] 13.51.pdf"
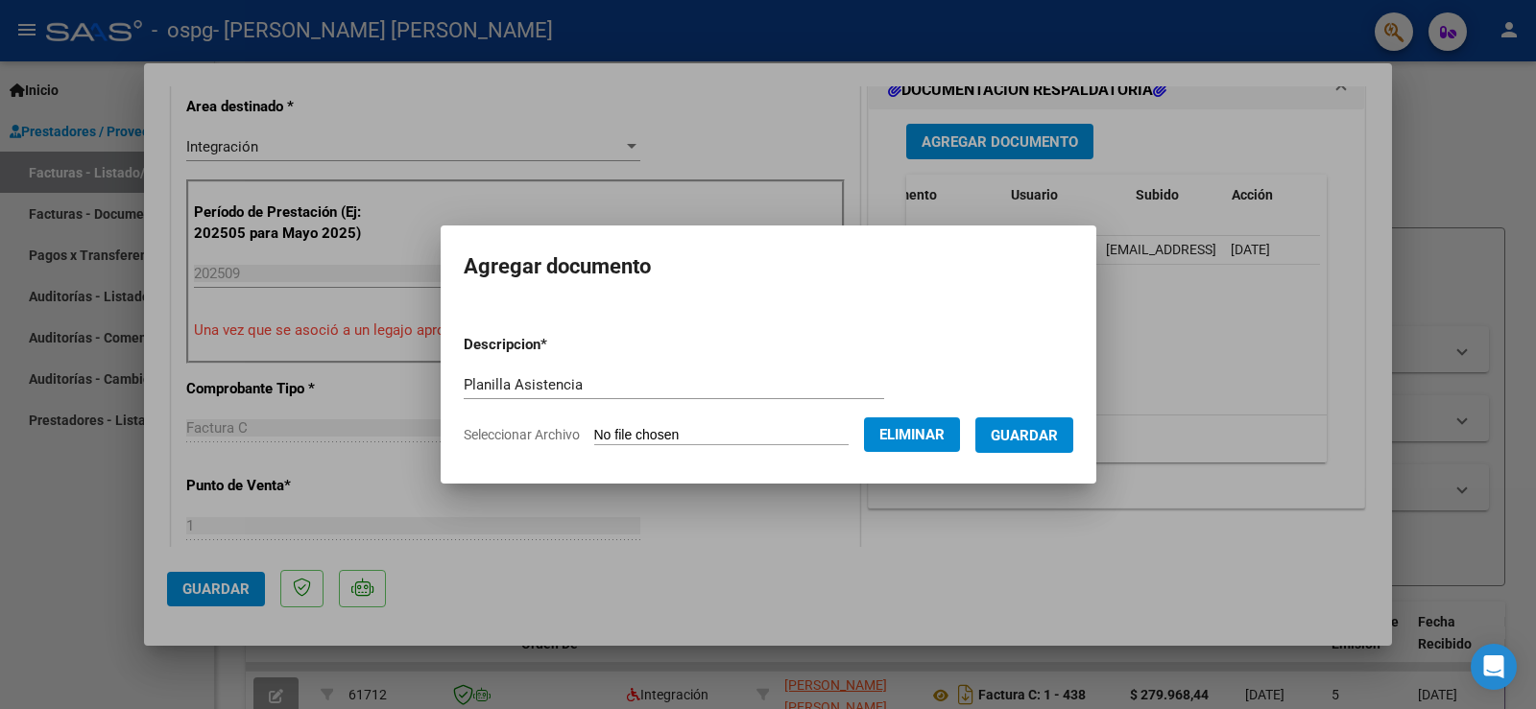
click at [1039, 436] on span "Guardar" at bounding box center [1024, 435] width 67 height 17
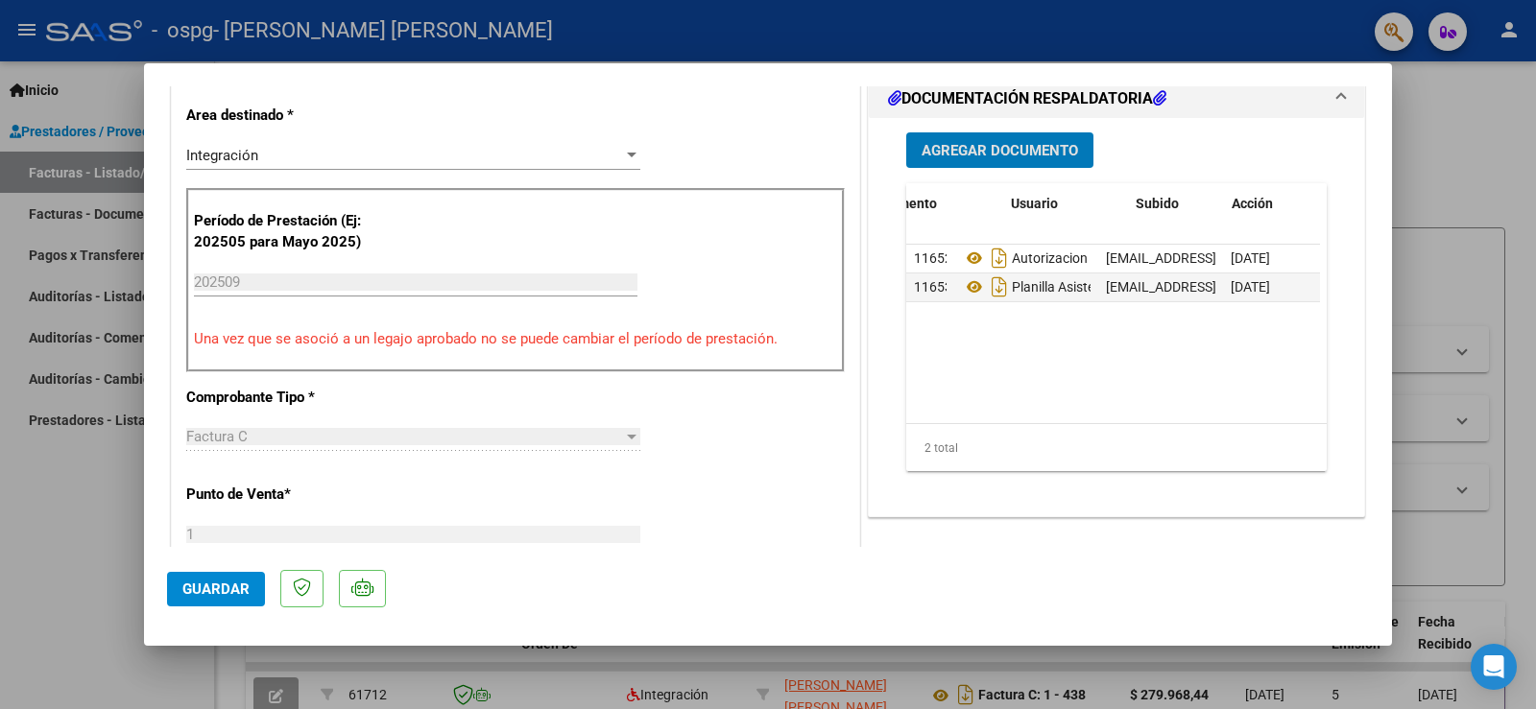
scroll to position [768, 0]
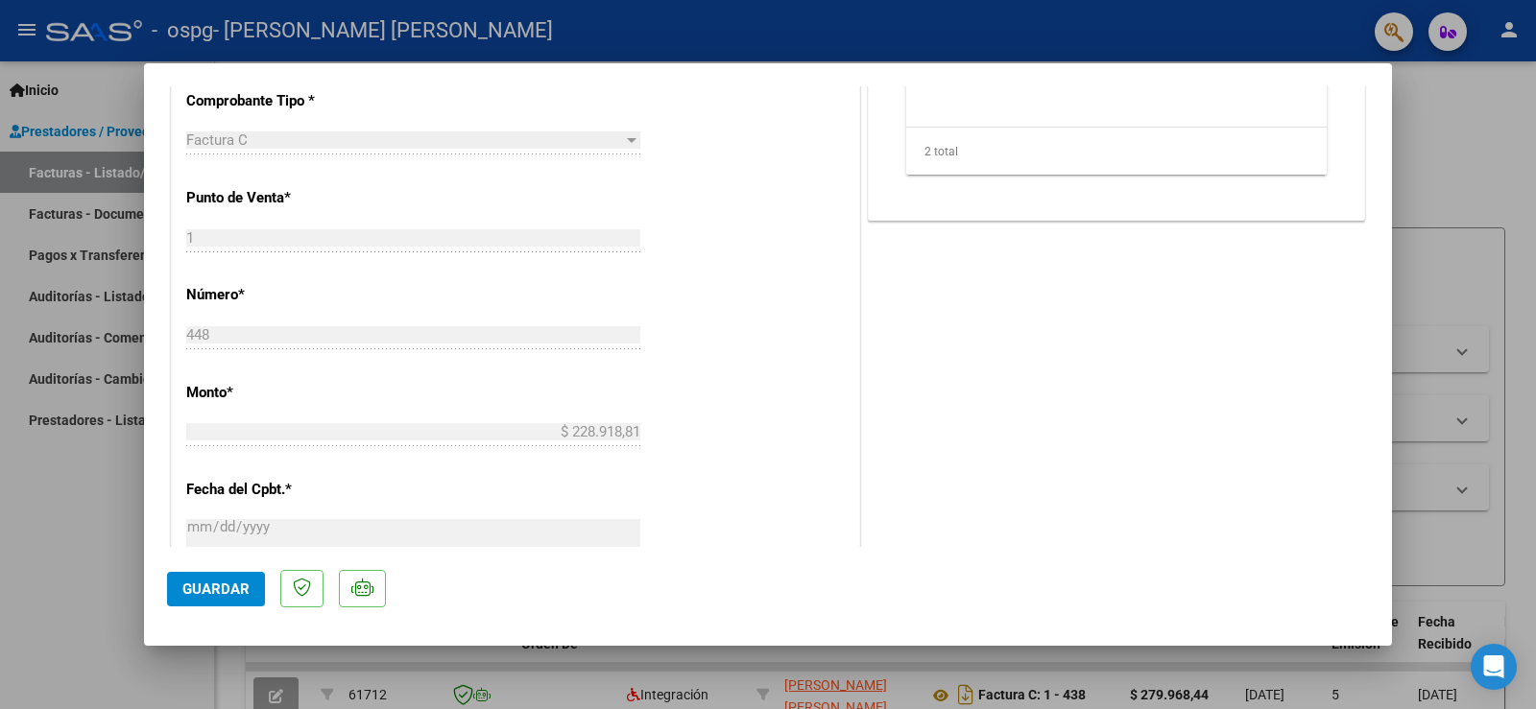
click at [231, 590] on span "Guardar" at bounding box center [215, 589] width 67 height 17
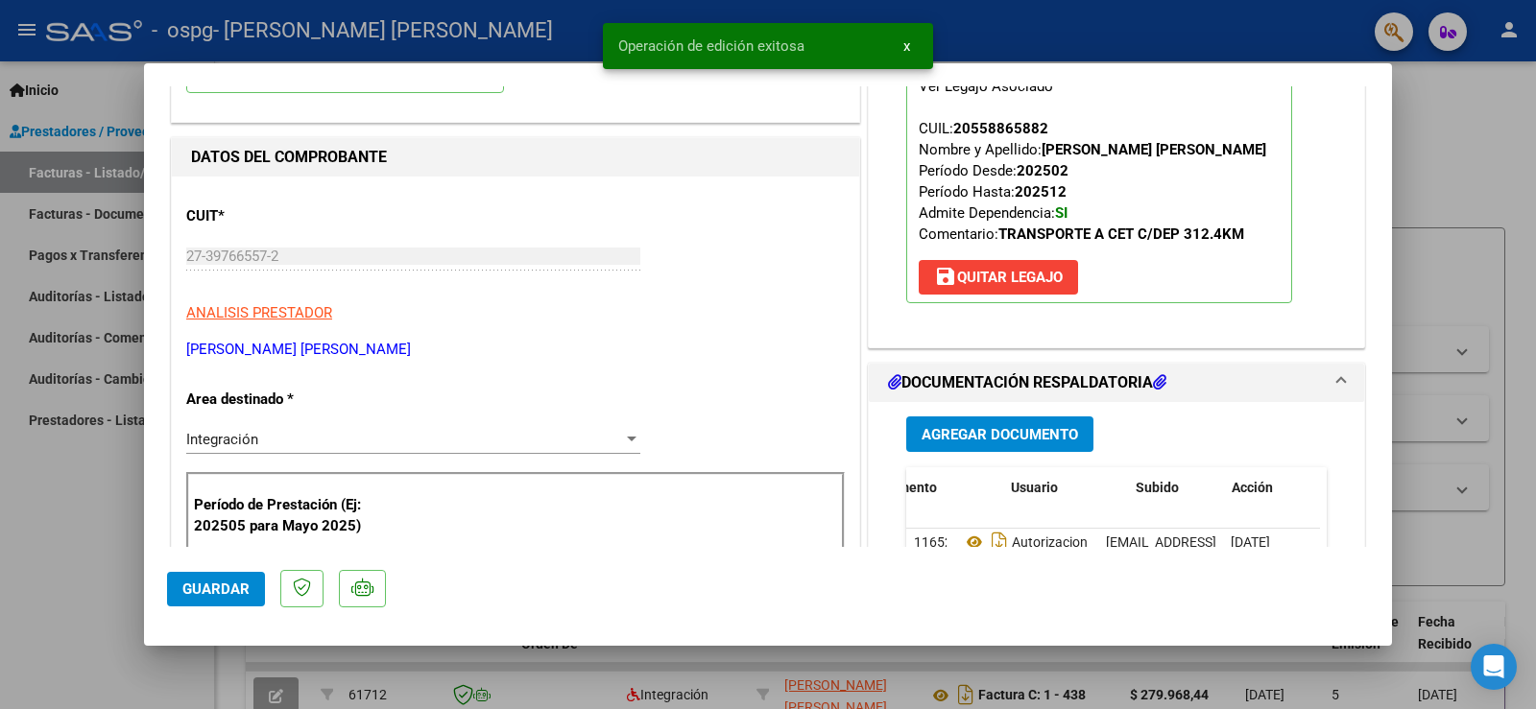
scroll to position [0, 0]
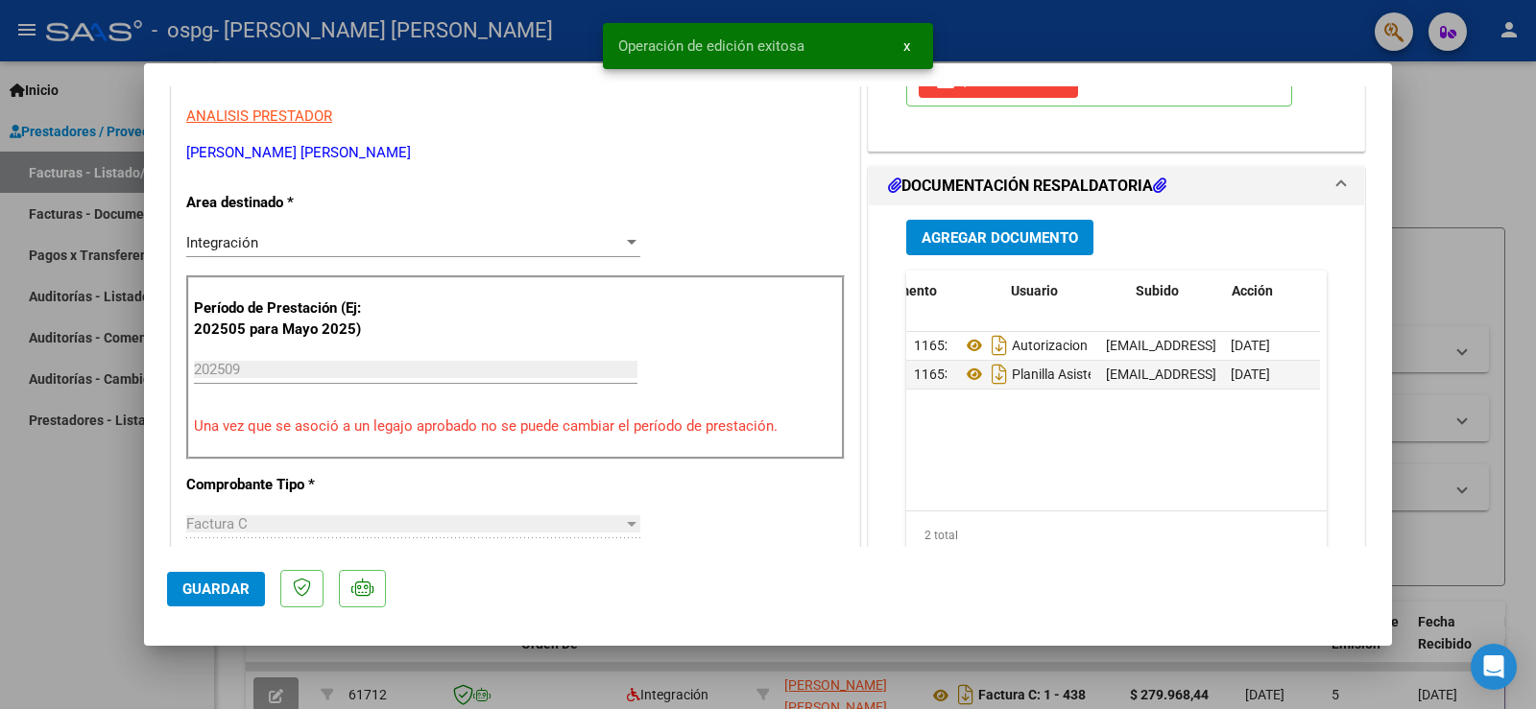
click at [1426, 133] on div at bounding box center [768, 354] width 1536 height 709
type input "$ 0,00"
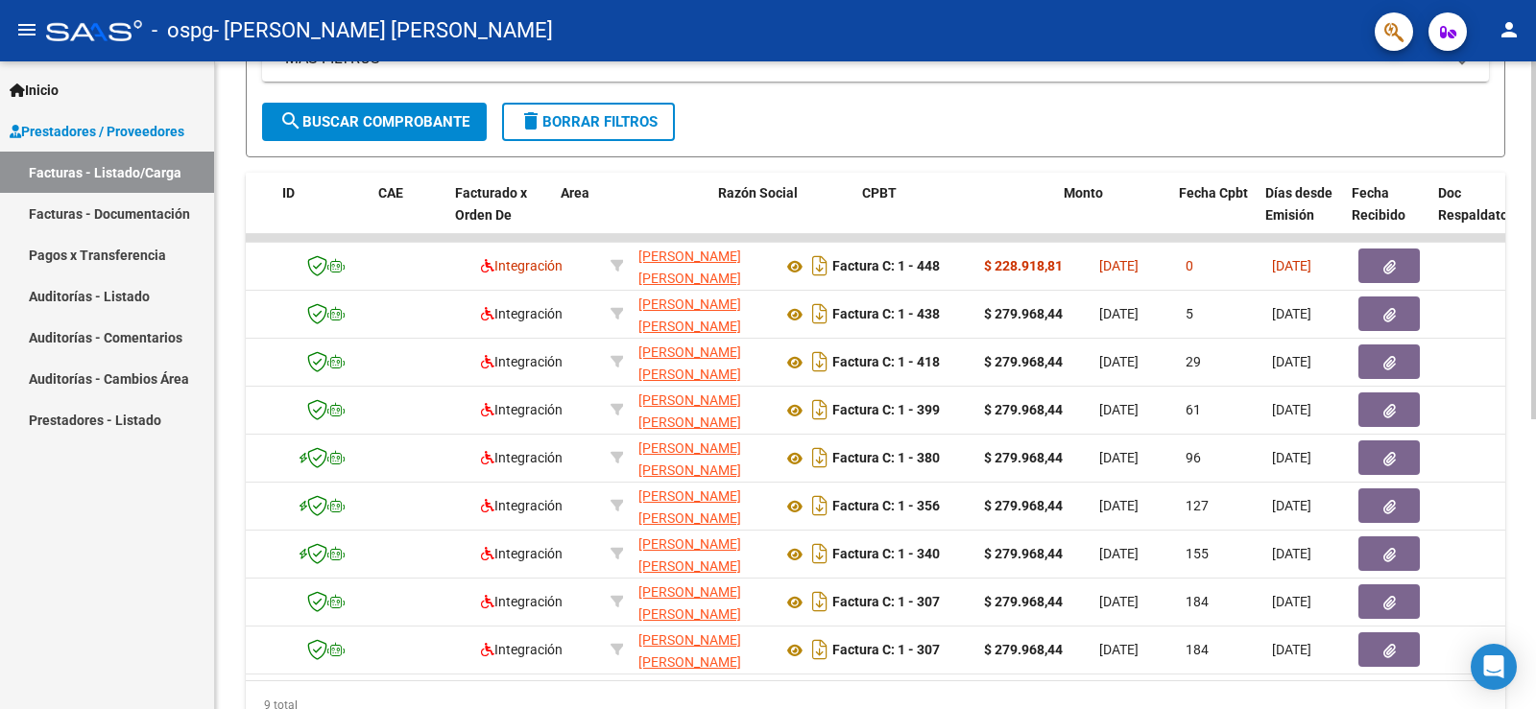
scroll to position [0, 66]
